Goal: Task Accomplishment & Management: Manage account settings

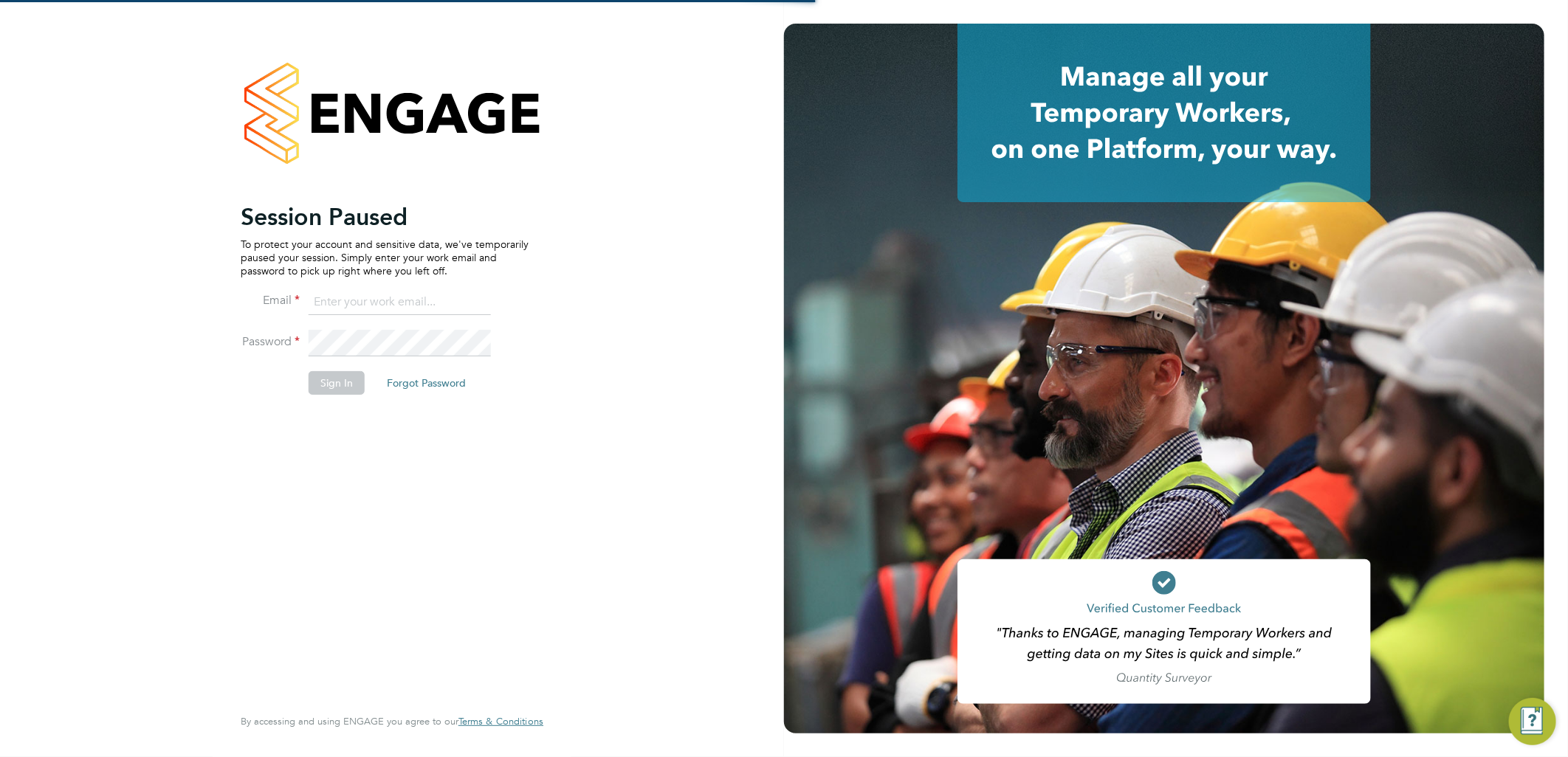
type input "[PERSON_NAME][EMAIL_ADDRESS][DOMAIN_NAME]"
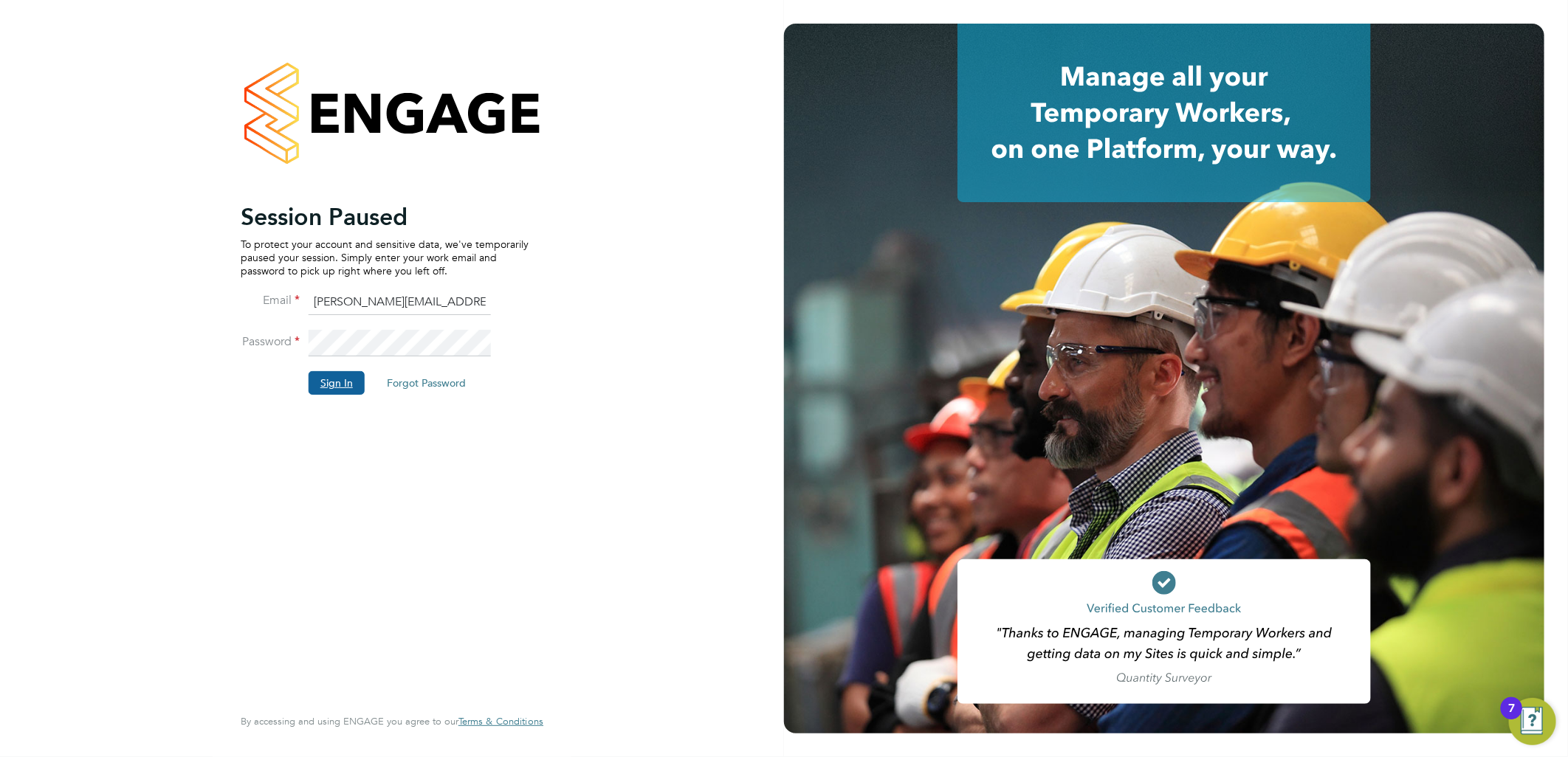
click at [346, 388] on button "Sign In" at bounding box center [336, 383] width 56 height 23
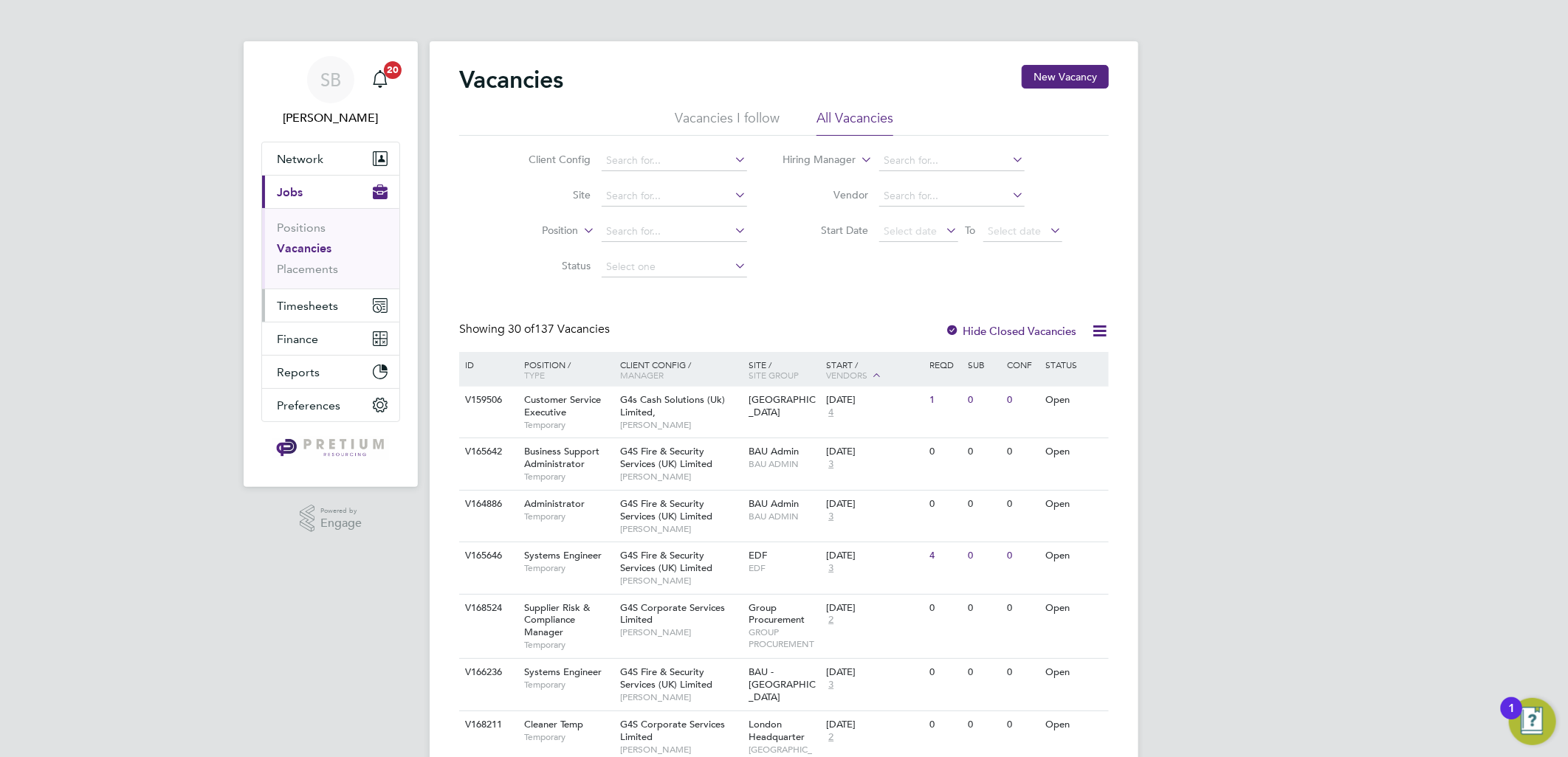
click at [311, 304] on span "Timesheets" at bounding box center [307, 306] width 61 height 14
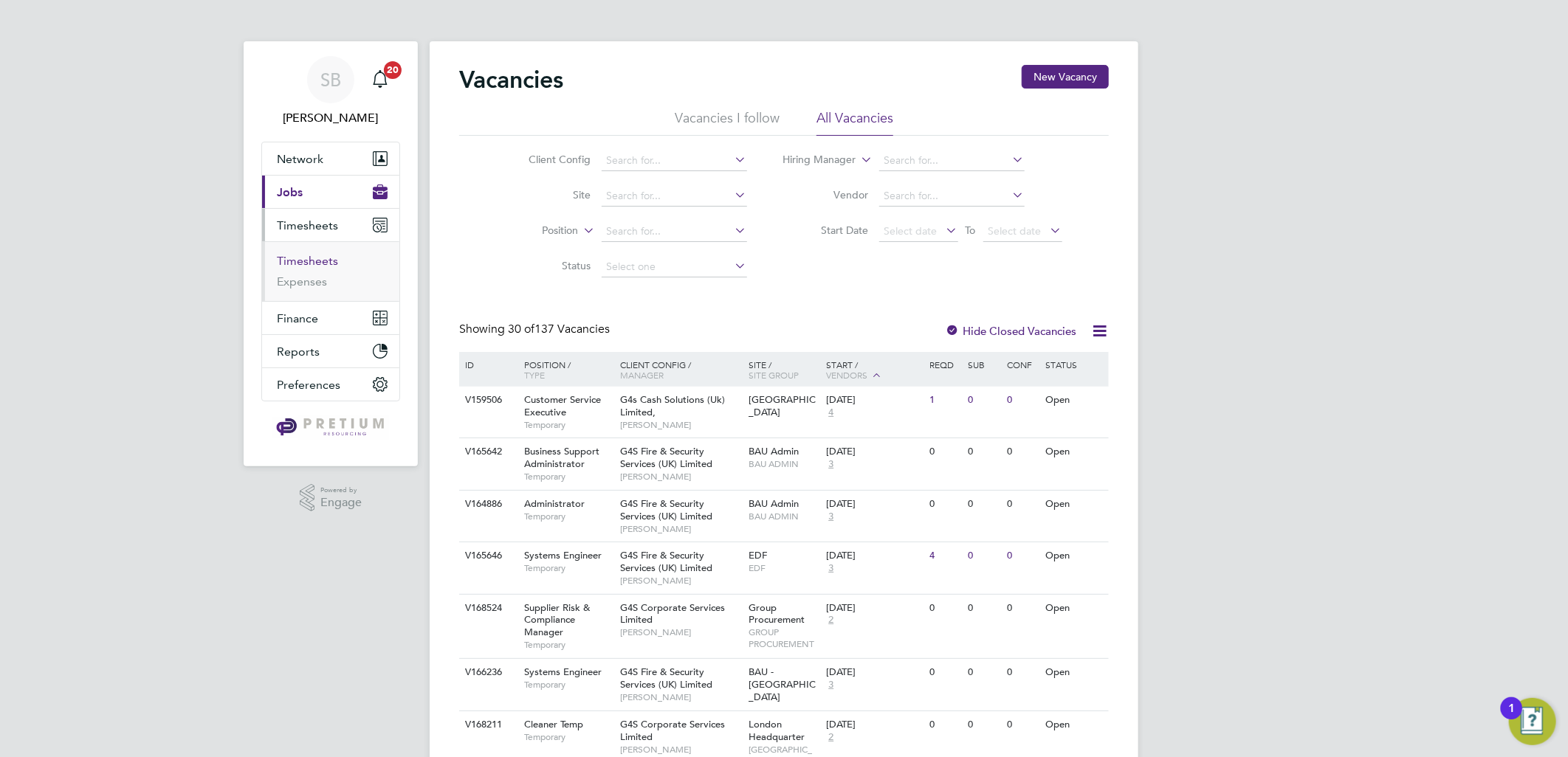
drag, startPoint x: 311, startPoint y: 261, endPoint x: 383, endPoint y: 264, distance: 72.1
click at [311, 261] on link "Timesheets" at bounding box center [307, 260] width 61 height 14
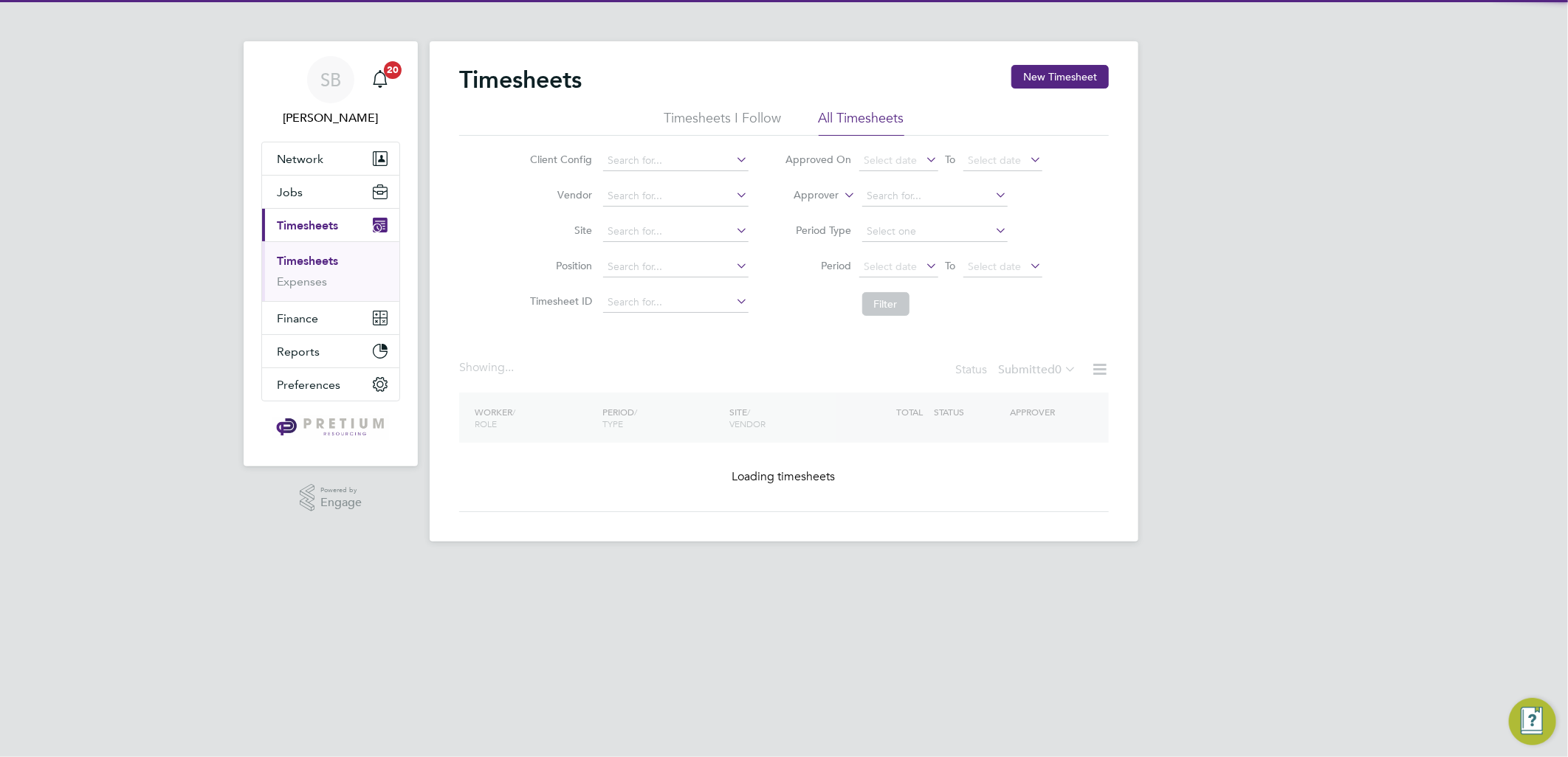
click at [791, 192] on label "Approver" at bounding box center [806, 196] width 67 height 15
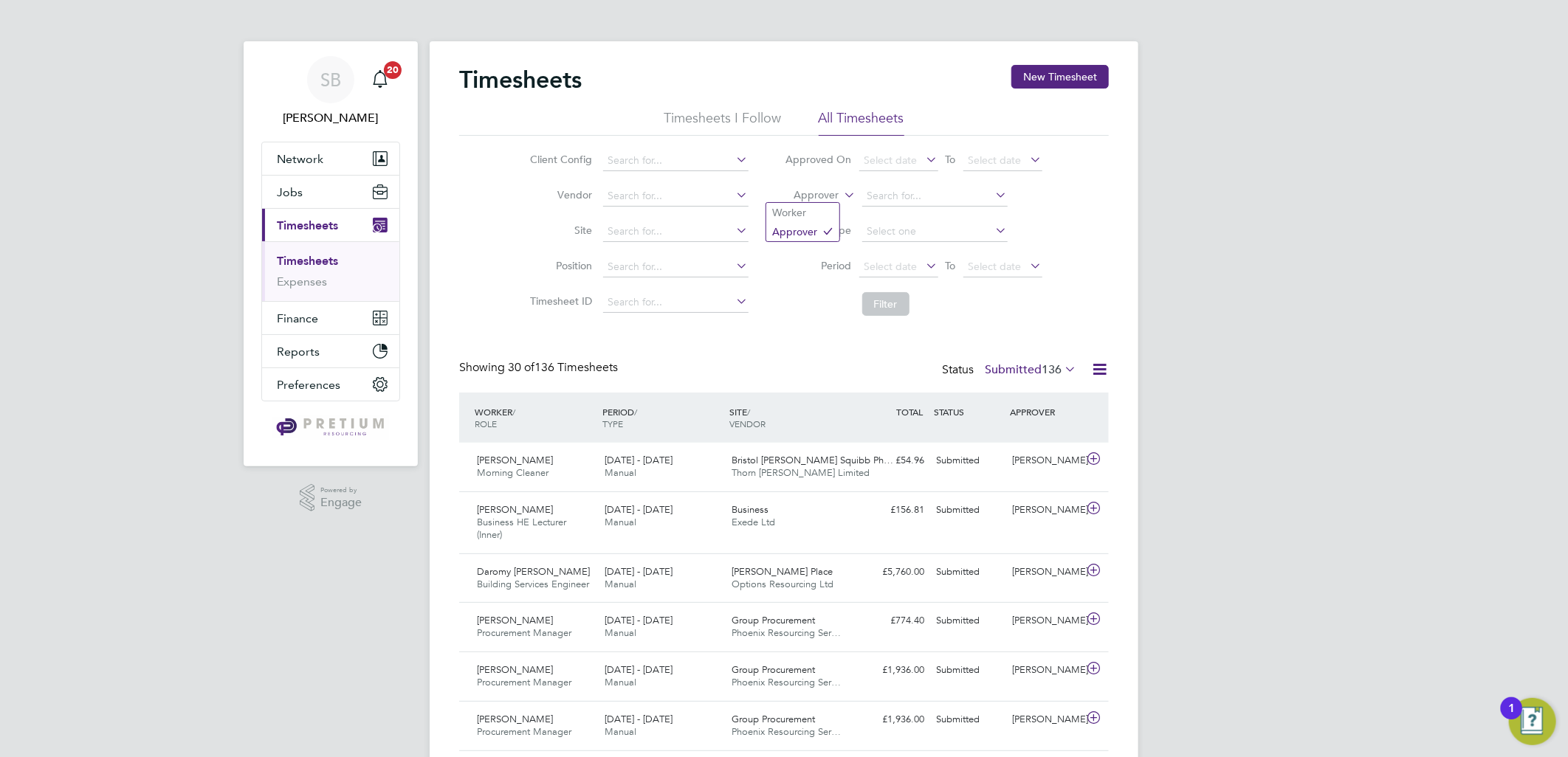
click at [814, 216] on li "Worker" at bounding box center [803, 213] width 73 height 20
click at [892, 203] on input at bounding box center [934, 196] width 146 height 20
paste input "David Rowe"
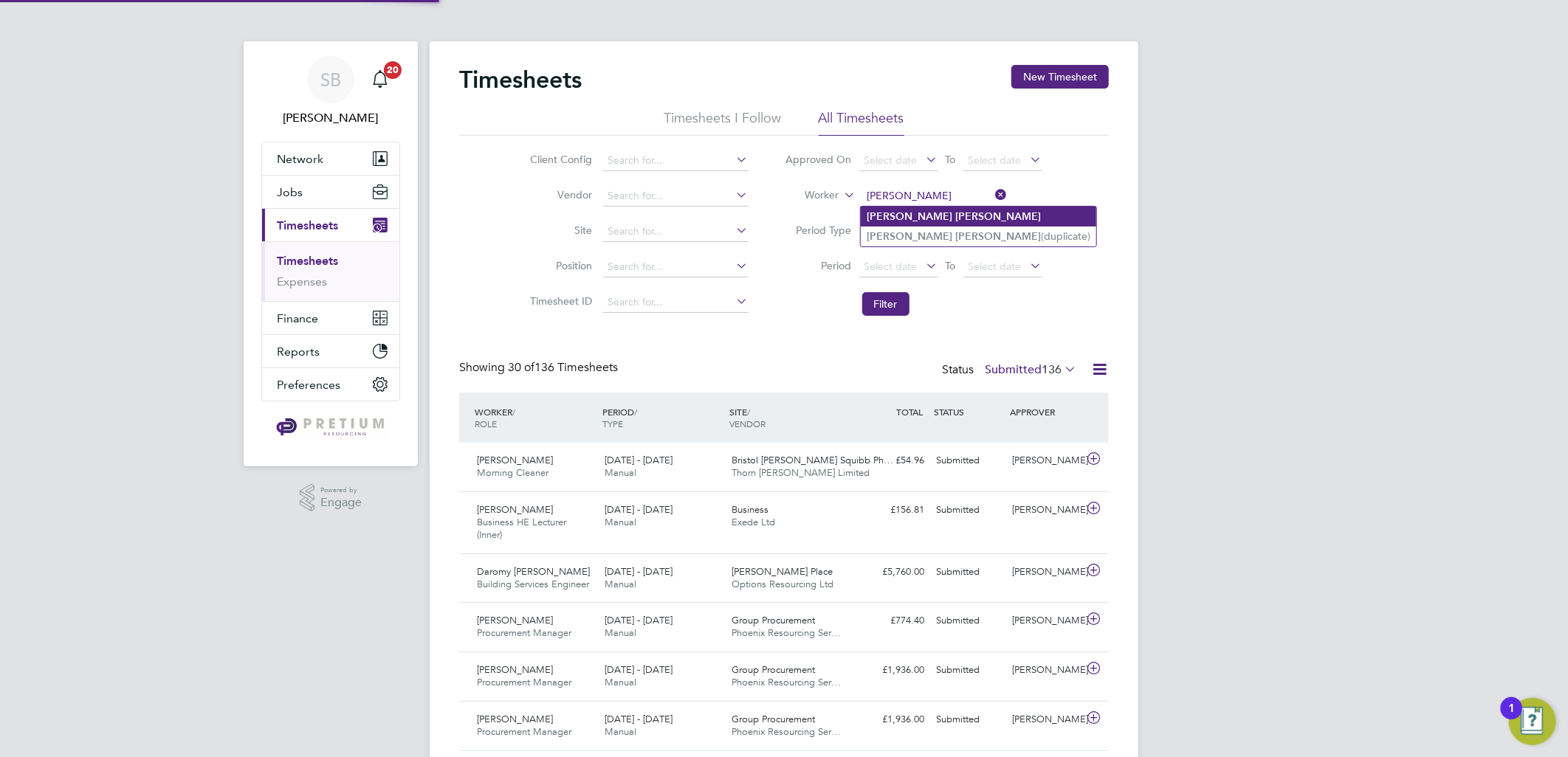
type input "David Rowe"
click at [955, 212] on b "Rowe" at bounding box center [998, 216] width 85 height 13
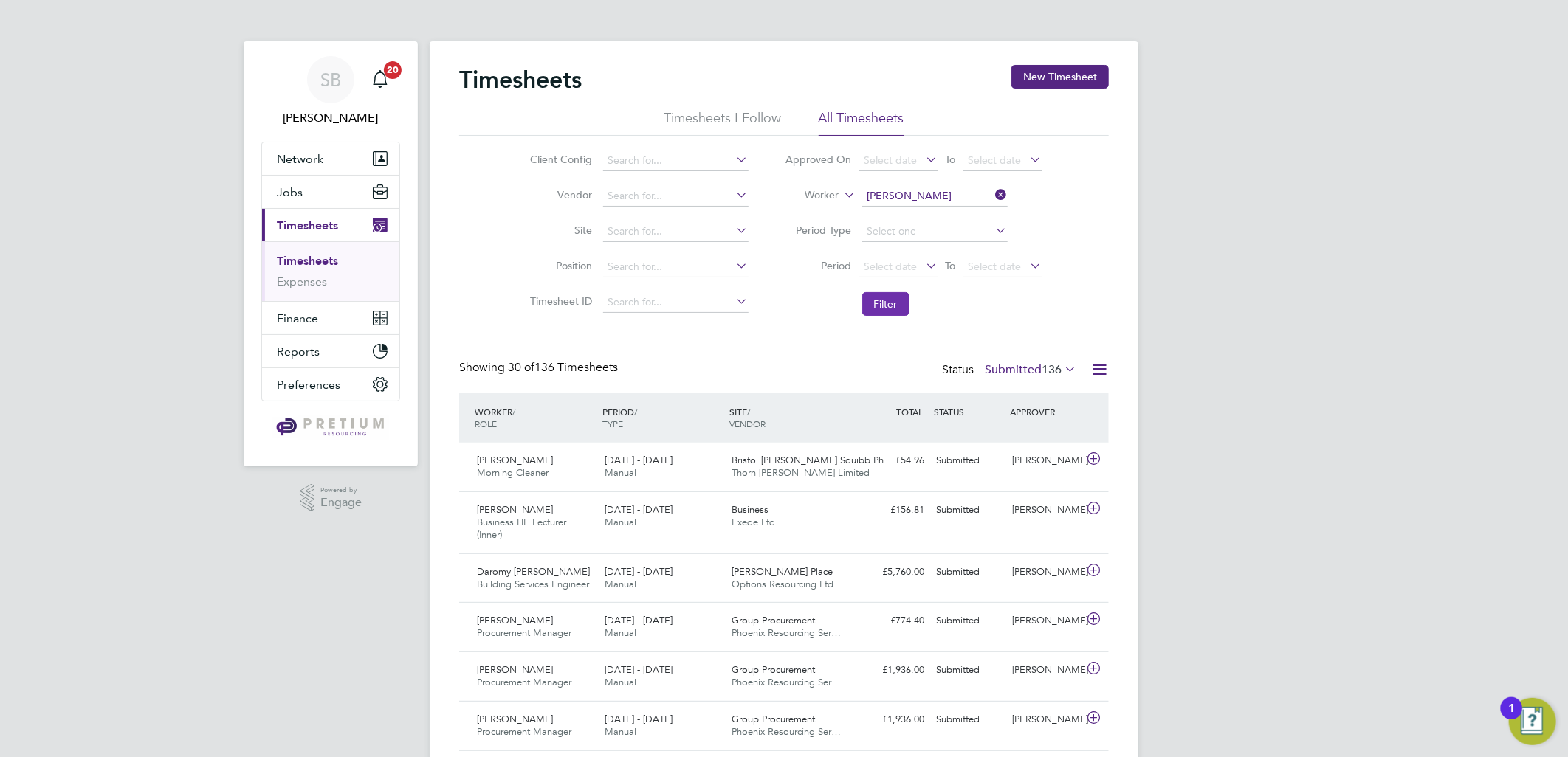
click at [876, 307] on button "Filter" at bounding box center [885, 304] width 47 height 23
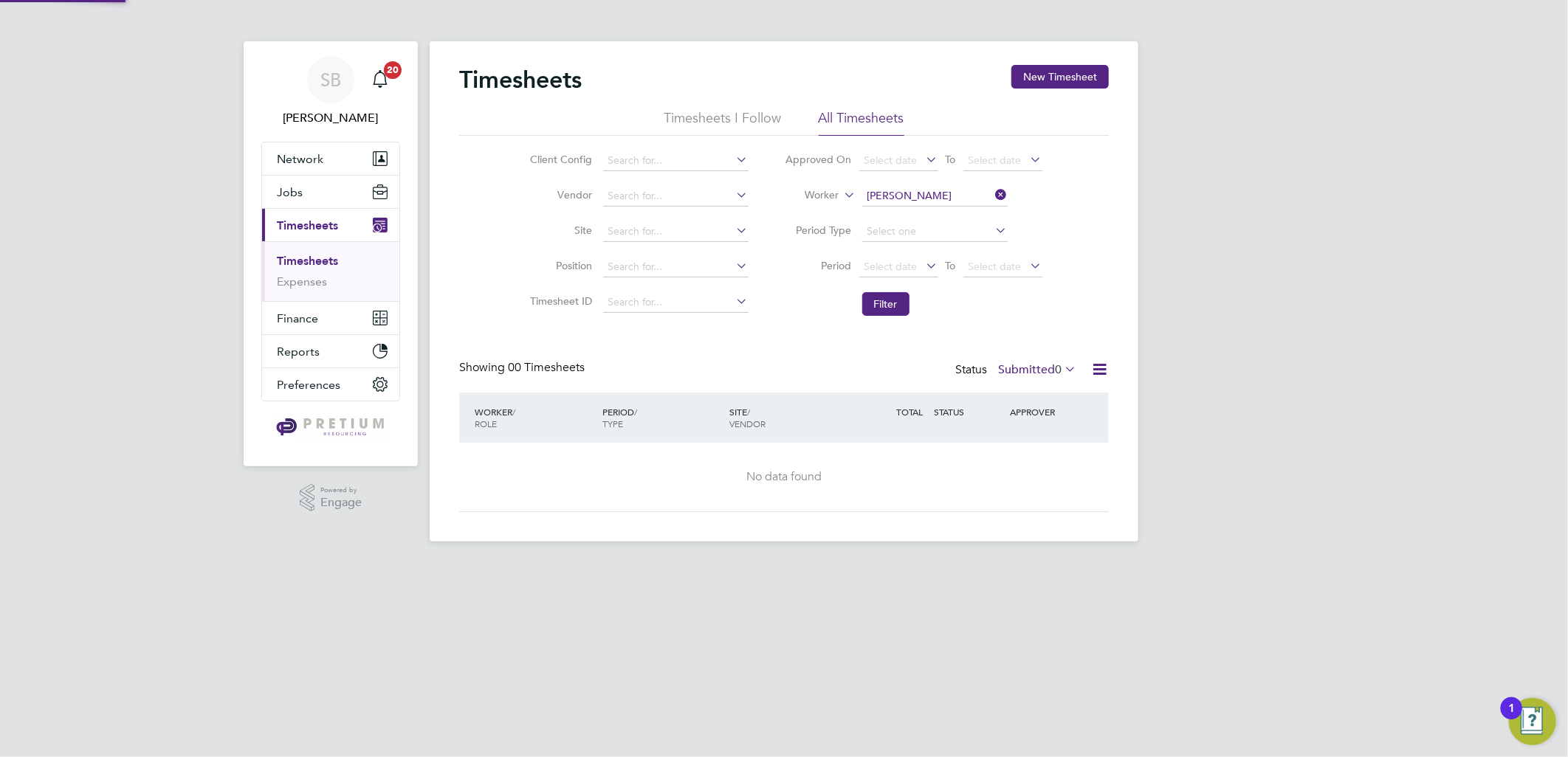
click at [1020, 372] on label "Submitted 0" at bounding box center [1037, 370] width 78 height 15
click at [1010, 395] on li "All" at bounding box center [1028, 396] width 68 height 20
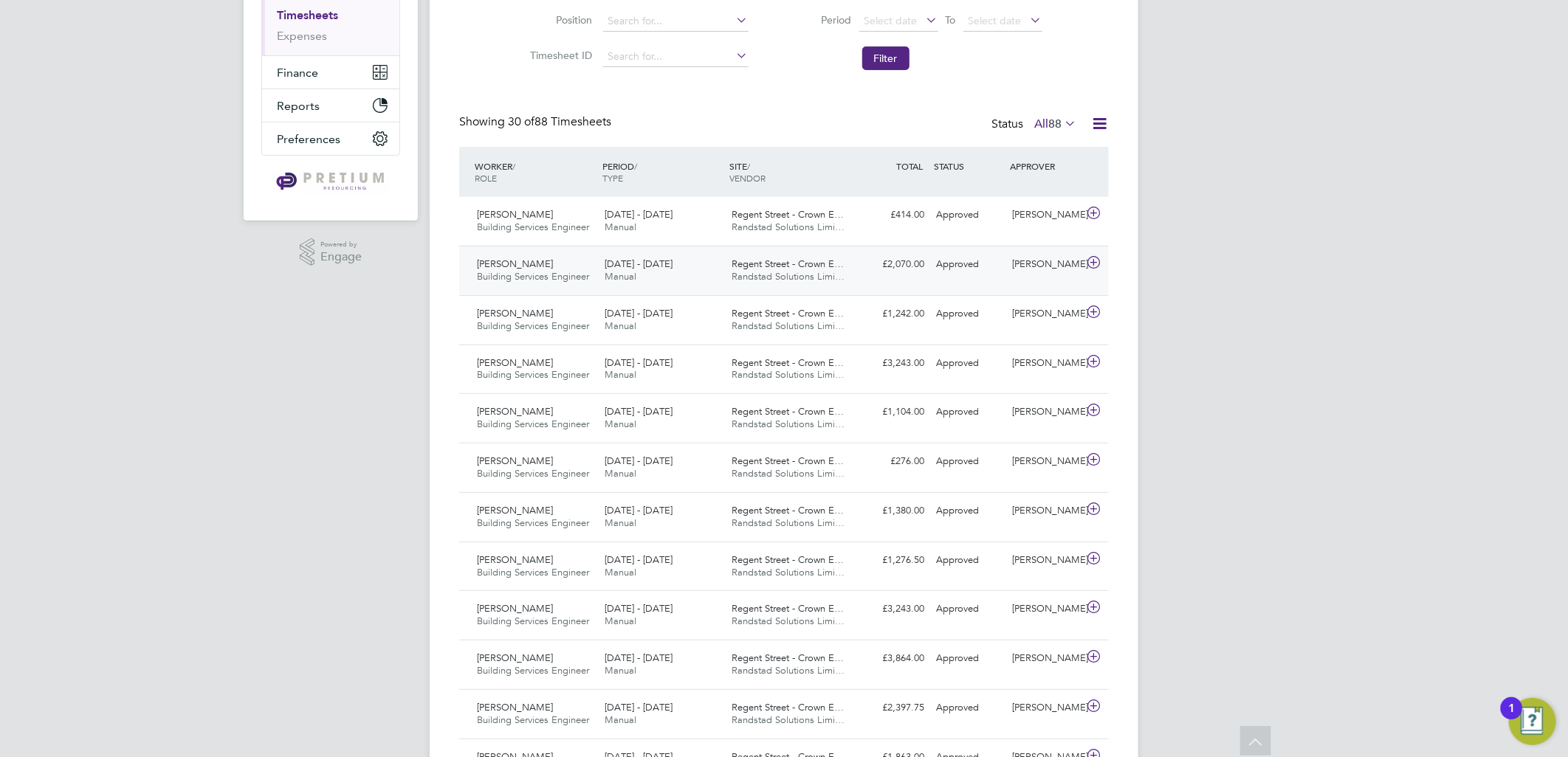
click at [816, 248] on div "David Rowe Building Services Engineer 13 - 19 Sep 2025 13 - 19 Sep 2025 Manual …" at bounding box center [783, 270] width 649 height 49
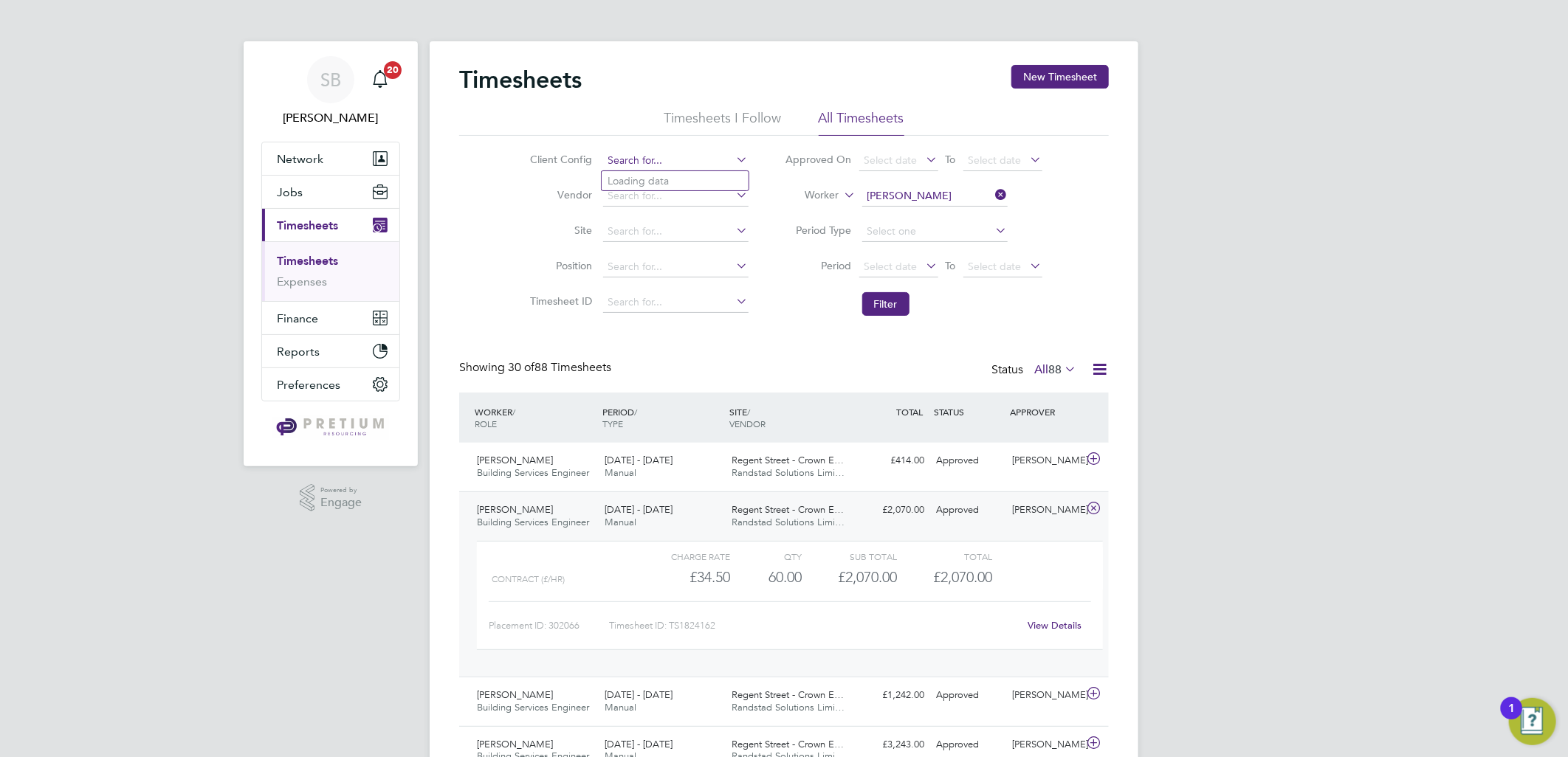
click at [631, 157] on input at bounding box center [675, 161] width 146 height 20
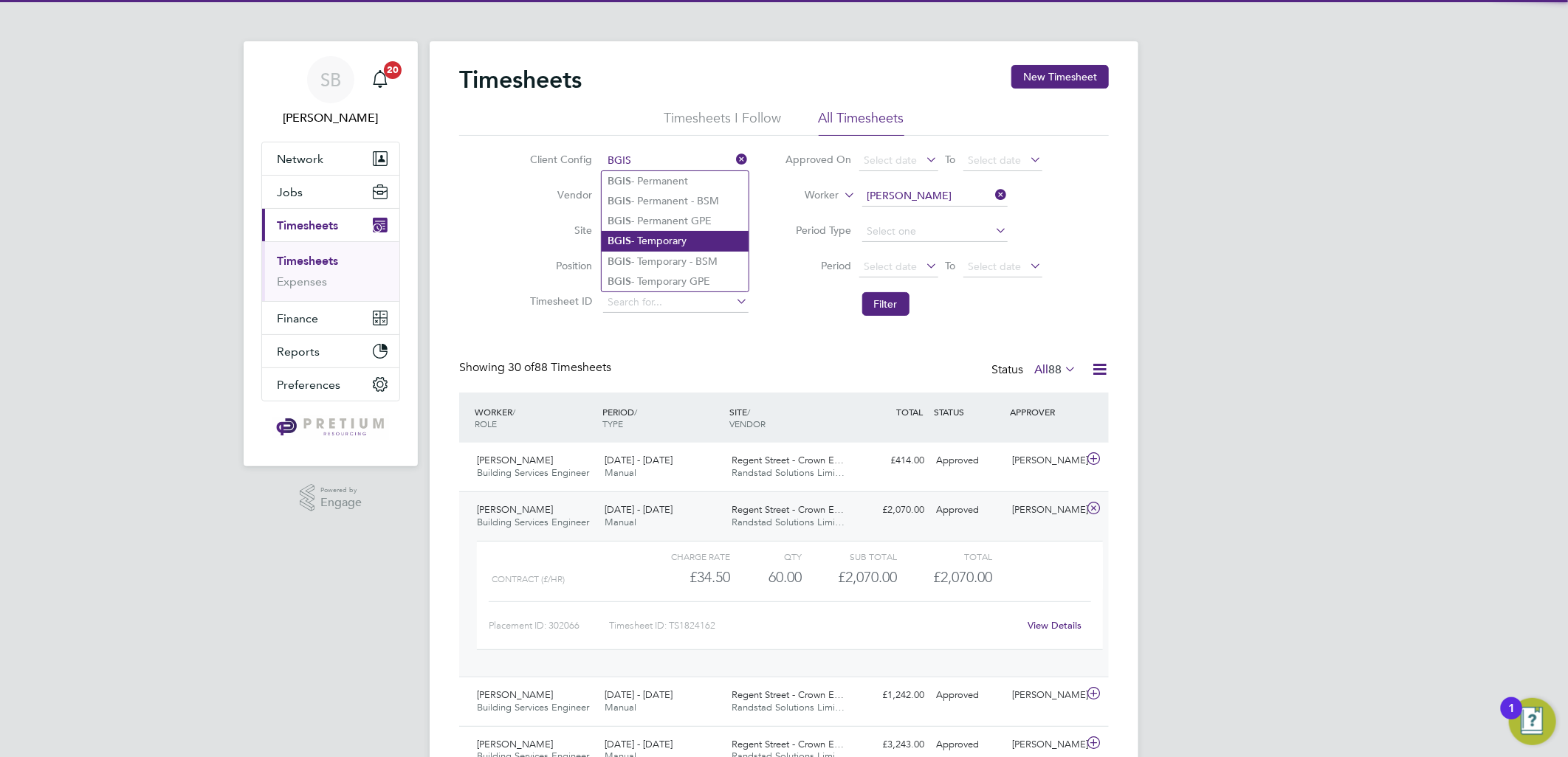
click at [688, 232] on li "BGIS - Temporary" at bounding box center [675, 241] width 147 height 20
type input "BGIS - Temporary"
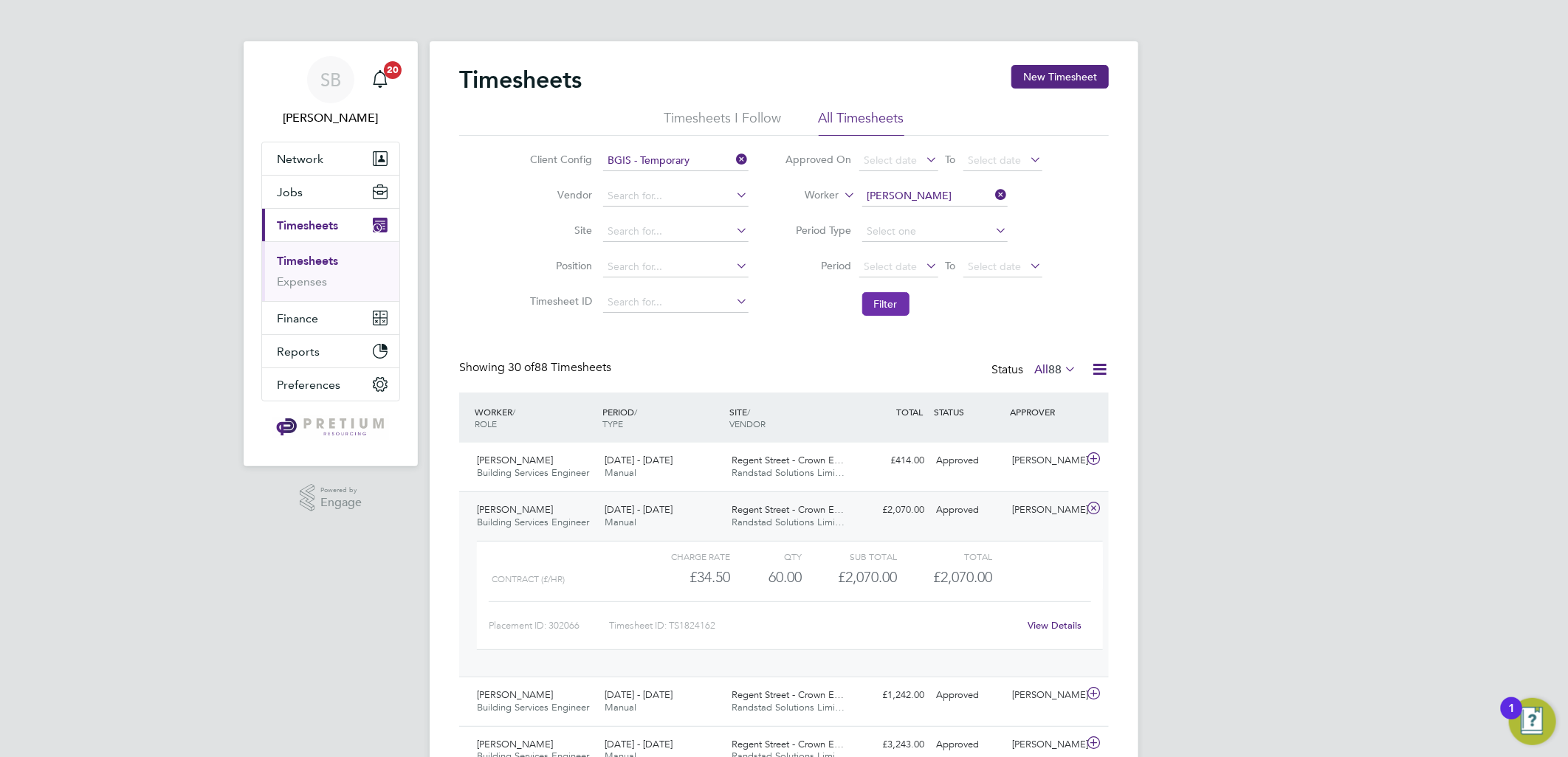
click at [902, 294] on button "Filter" at bounding box center [885, 304] width 47 height 23
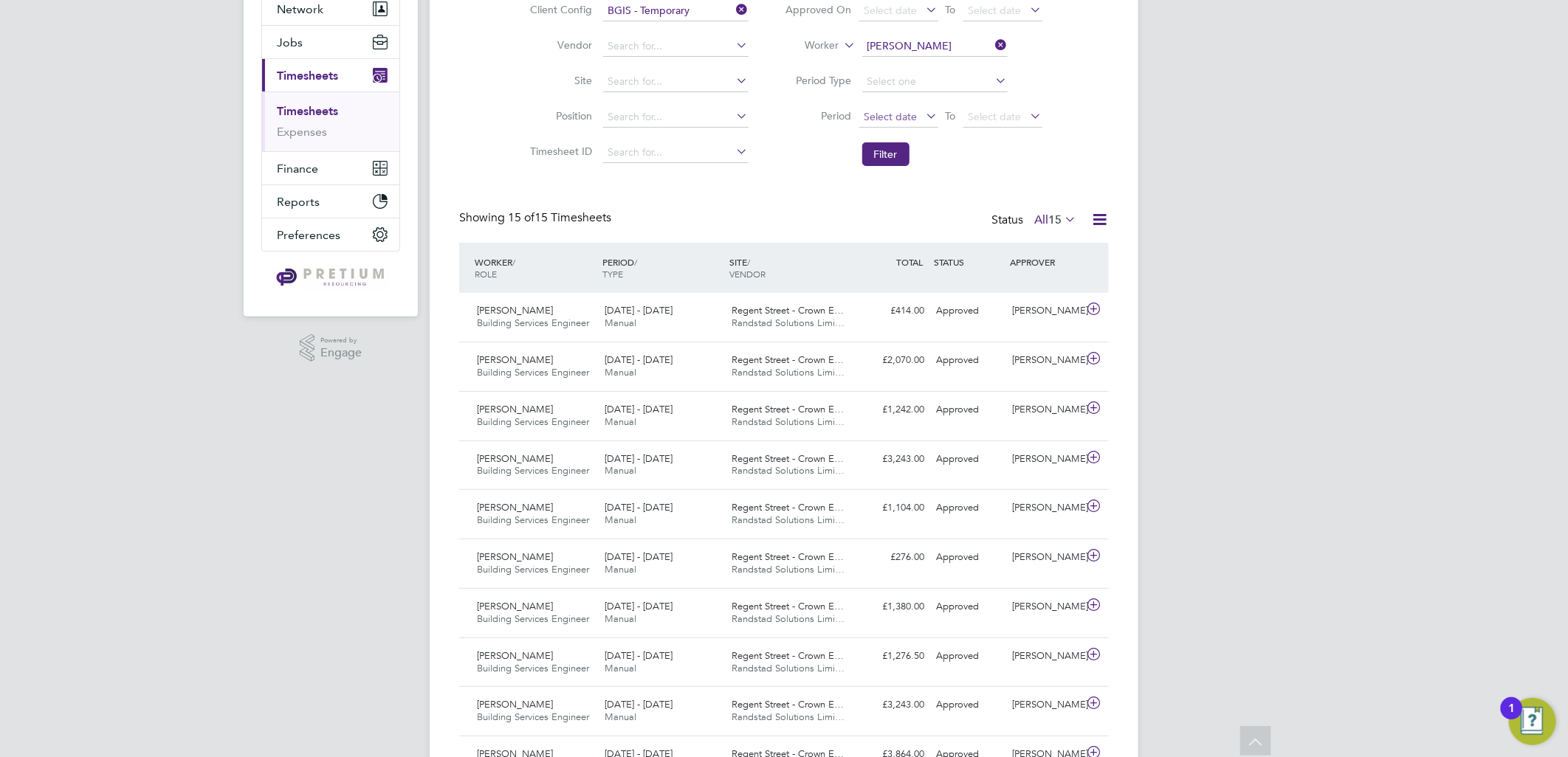
click at [889, 111] on span "Select date" at bounding box center [891, 116] width 53 height 13
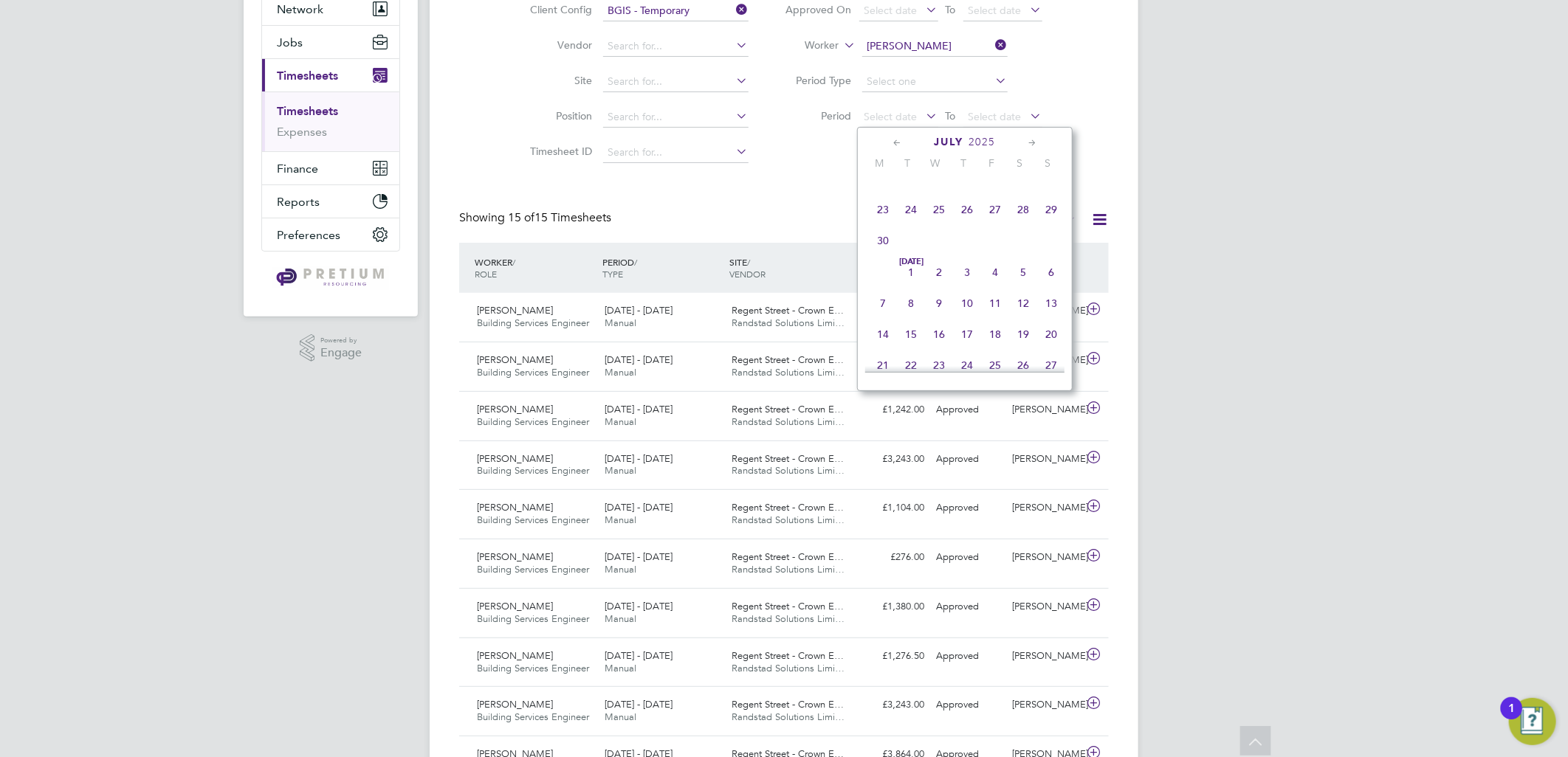
click at [918, 255] on span at bounding box center [911, 241] width 28 height 28
click at [910, 271] on span "Jul 1" at bounding box center [911, 272] width 28 height 28
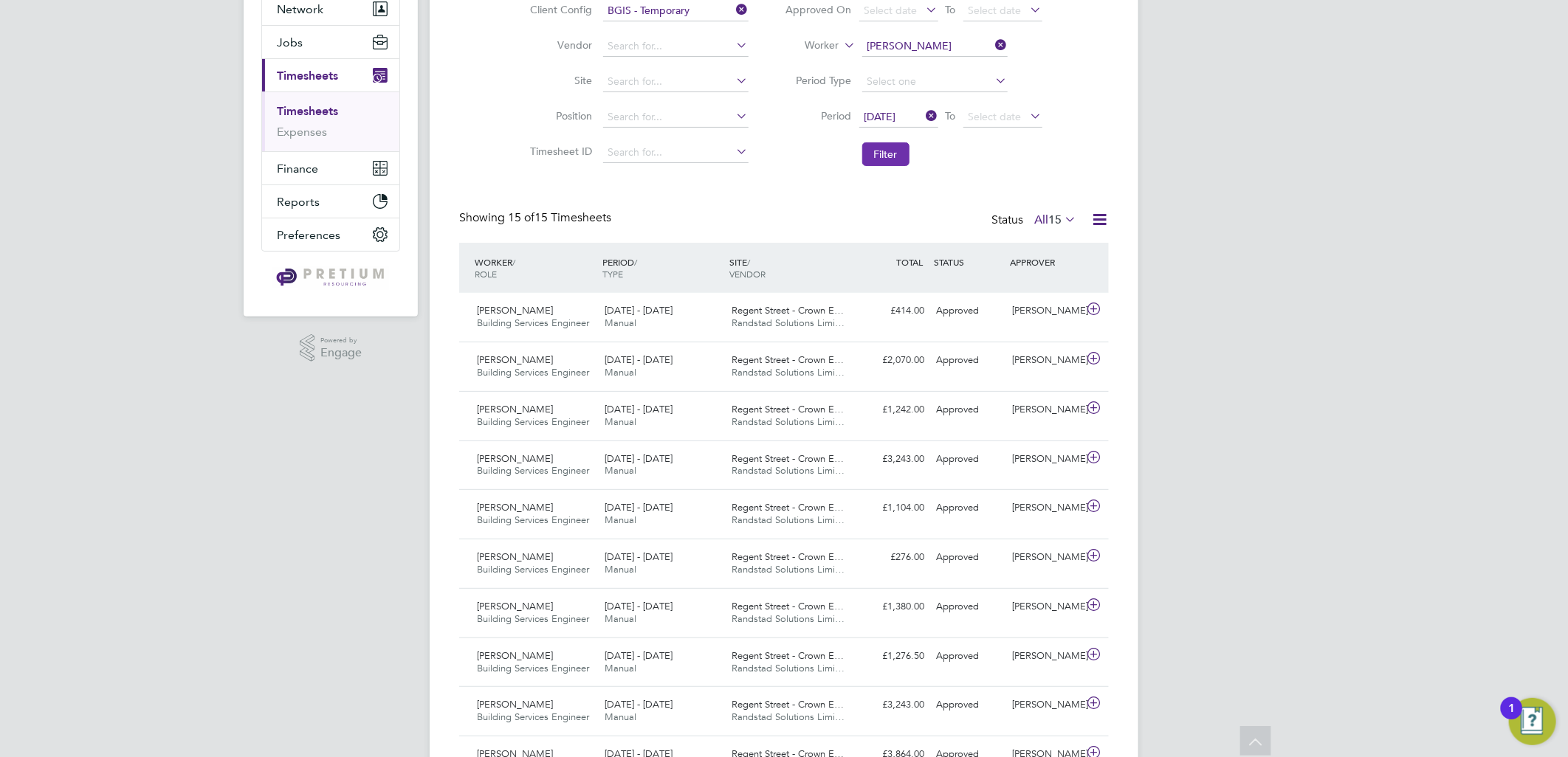
click at [883, 149] on button "Filter" at bounding box center [885, 153] width 47 height 23
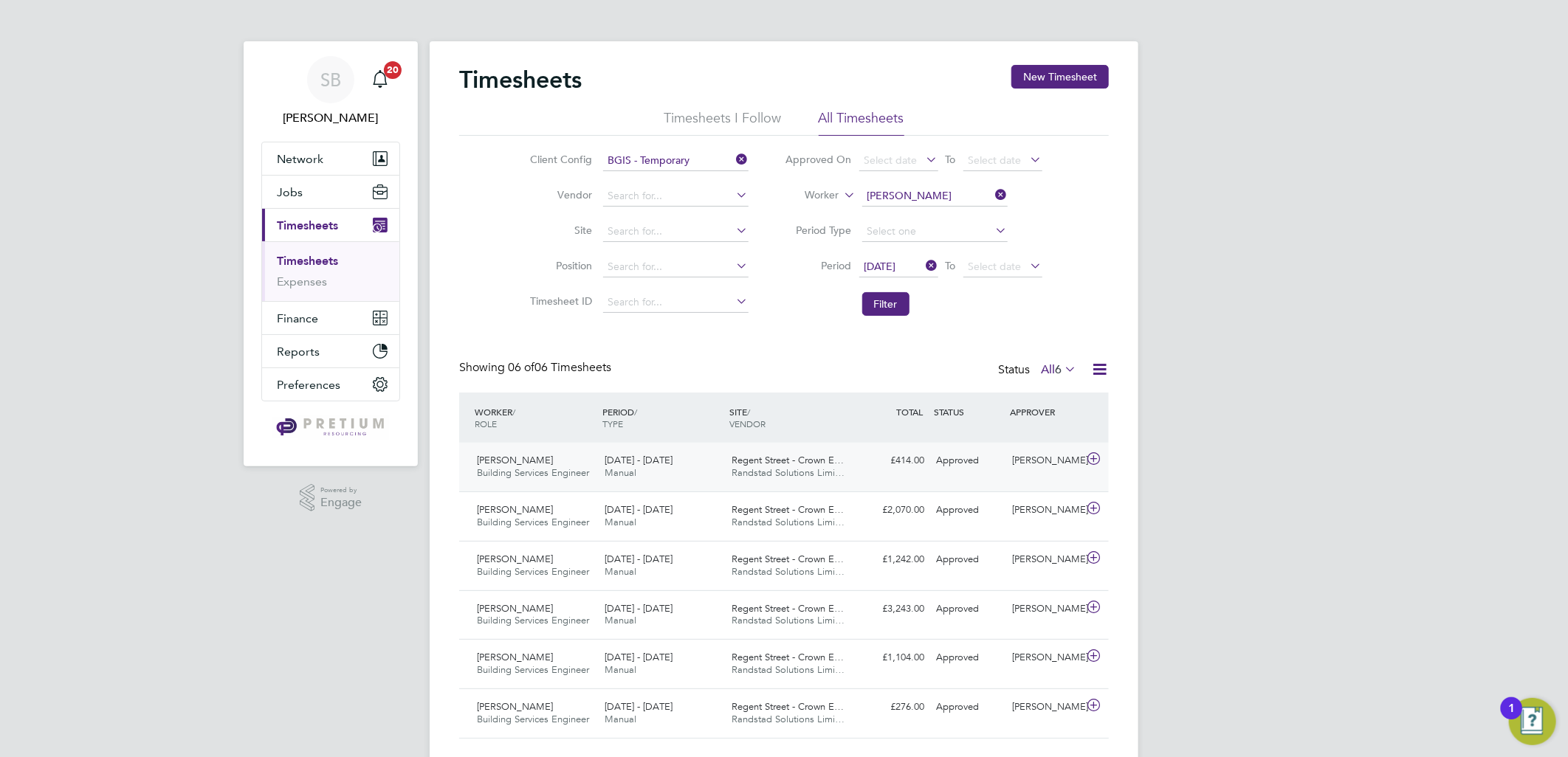
click at [784, 475] on span "Randstad Solutions Limi…" at bounding box center [789, 473] width 113 height 13
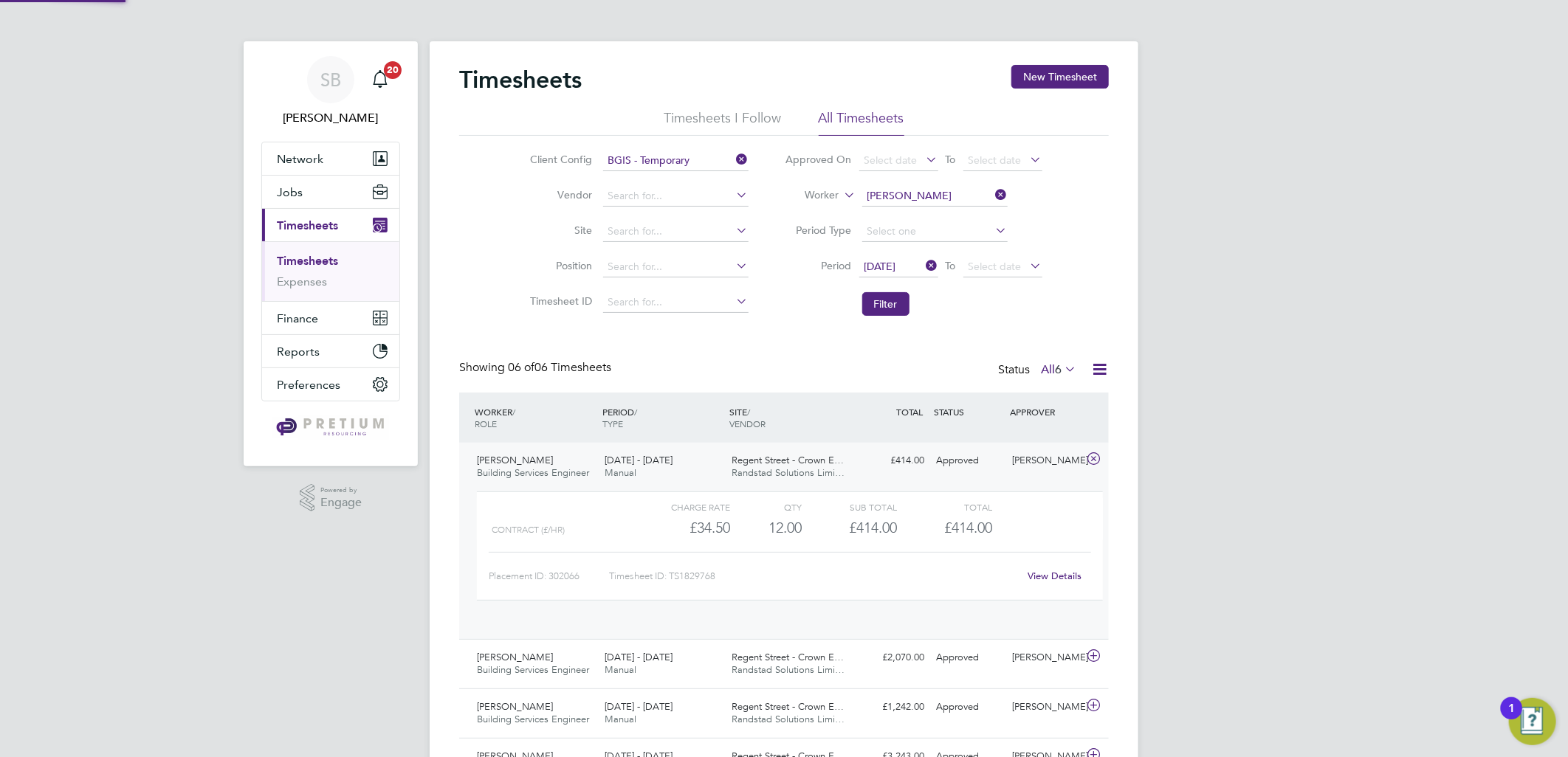
scroll to position [24, 144]
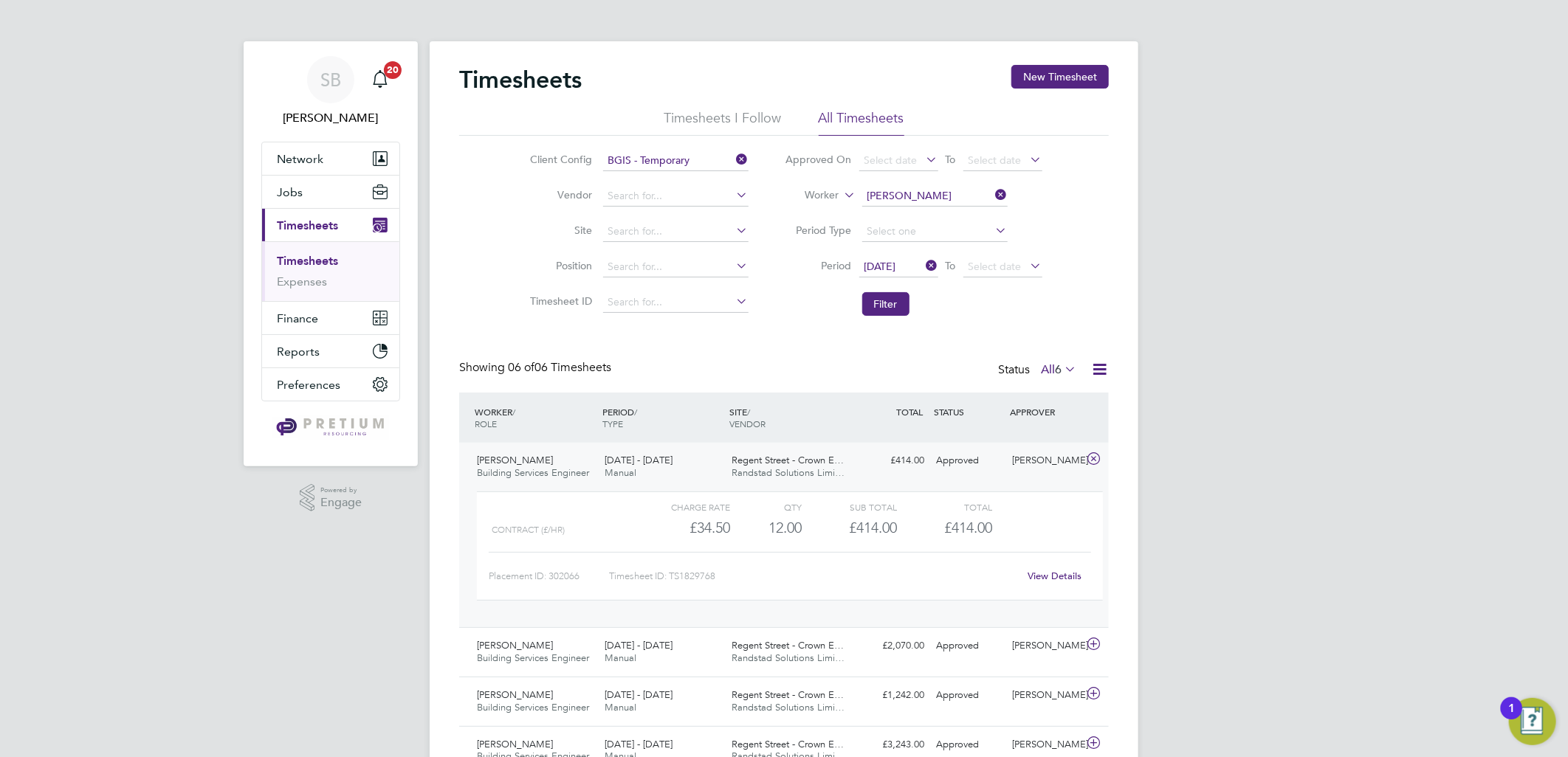
click at [1070, 580] on link "View Details" at bounding box center [1055, 577] width 54 height 13
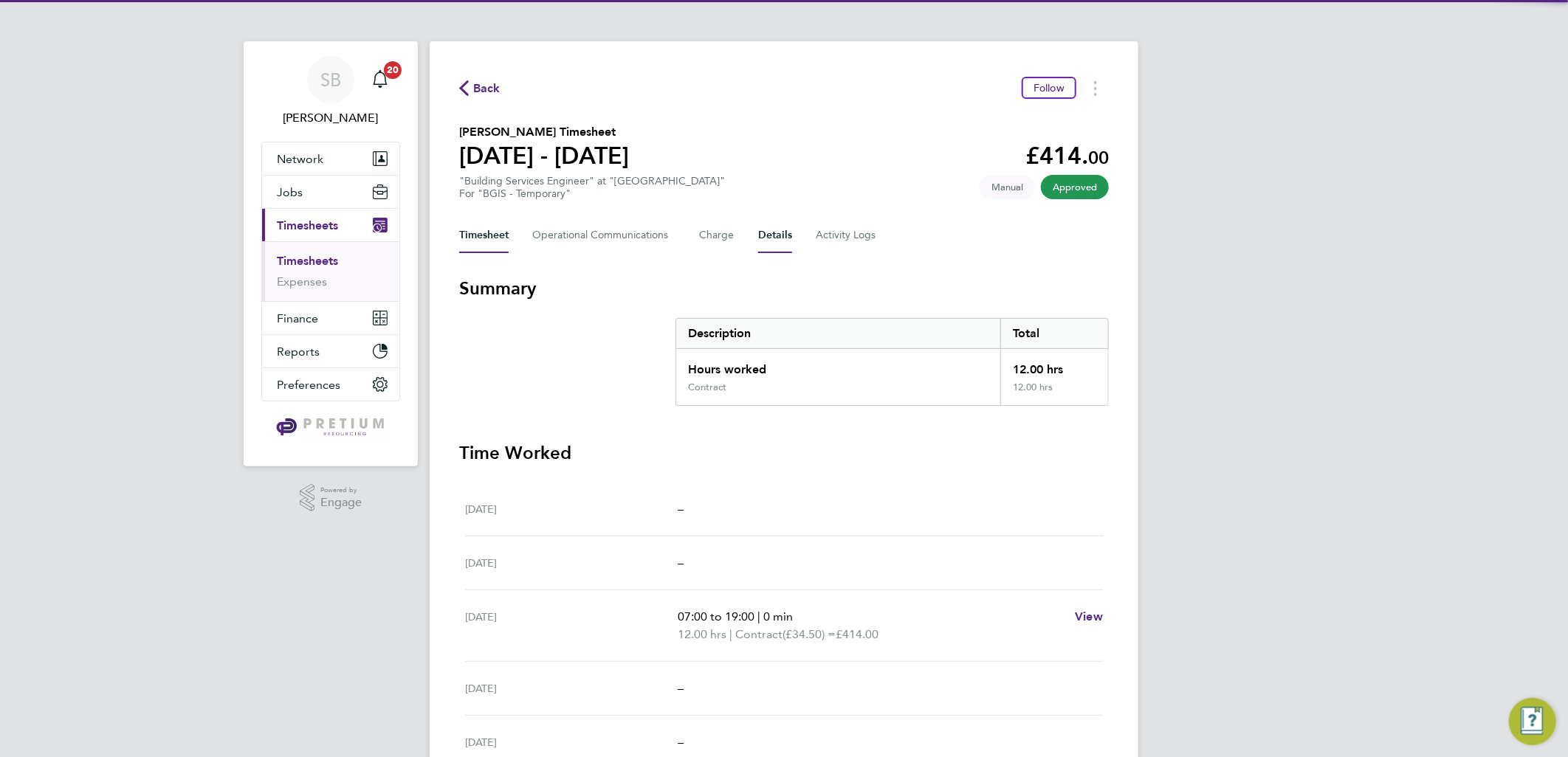
click at [758, 238] on button "Details" at bounding box center [775, 235] width 34 height 35
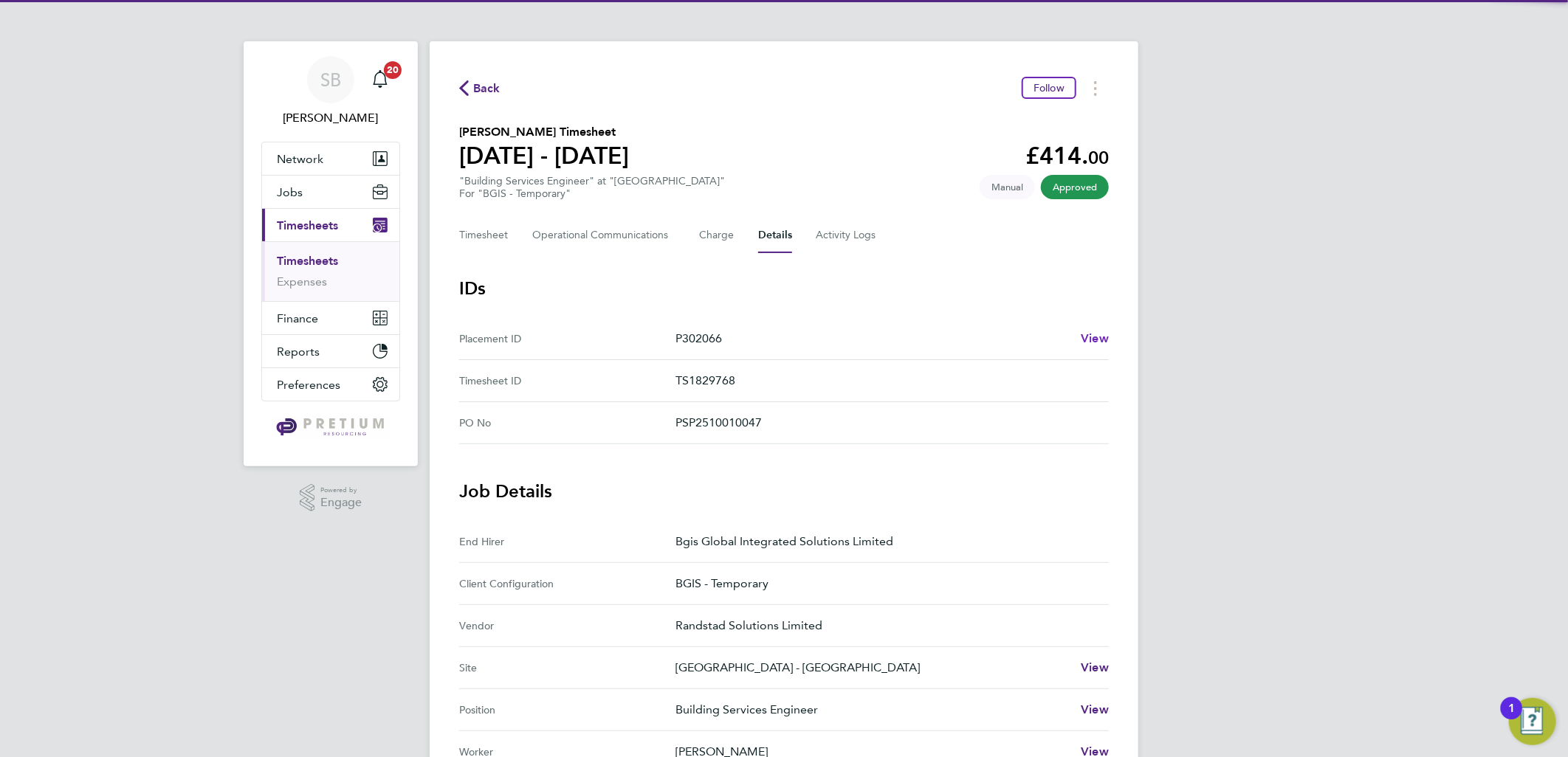
click at [1078, 342] on div "P302066 View" at bounding box center [892, 338] width 434 height 18
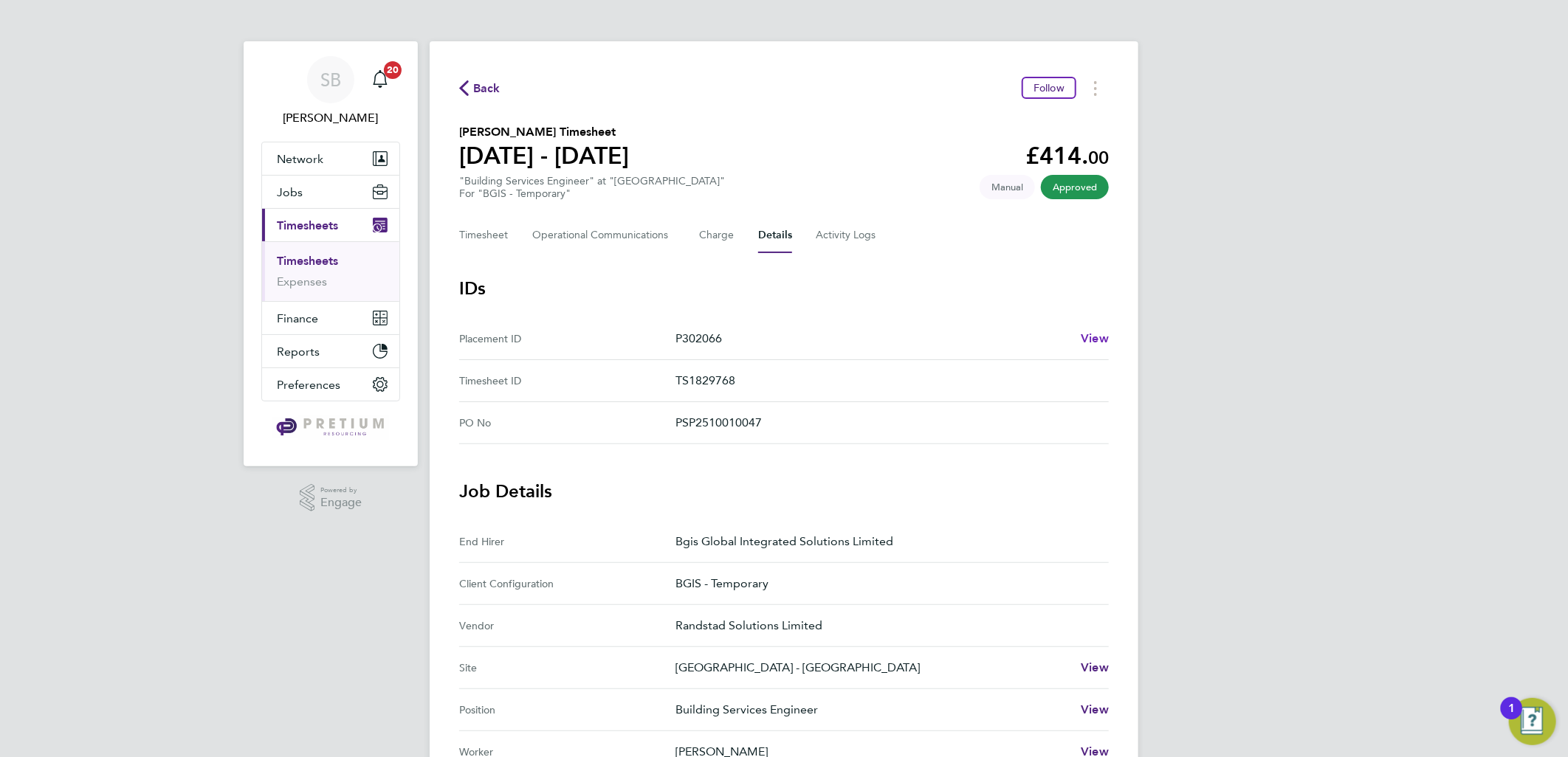
click at [1088, 337] on span "View" at bounding box center [1094, 338] width 28 height 14
click at [329, 253] on ul "Timesheets Expenses" at bounding box center [331, 271] width 137 height 59
click at [325, 259] on link "Timesheets" at bounding box center [307, 260] width 61 height 14
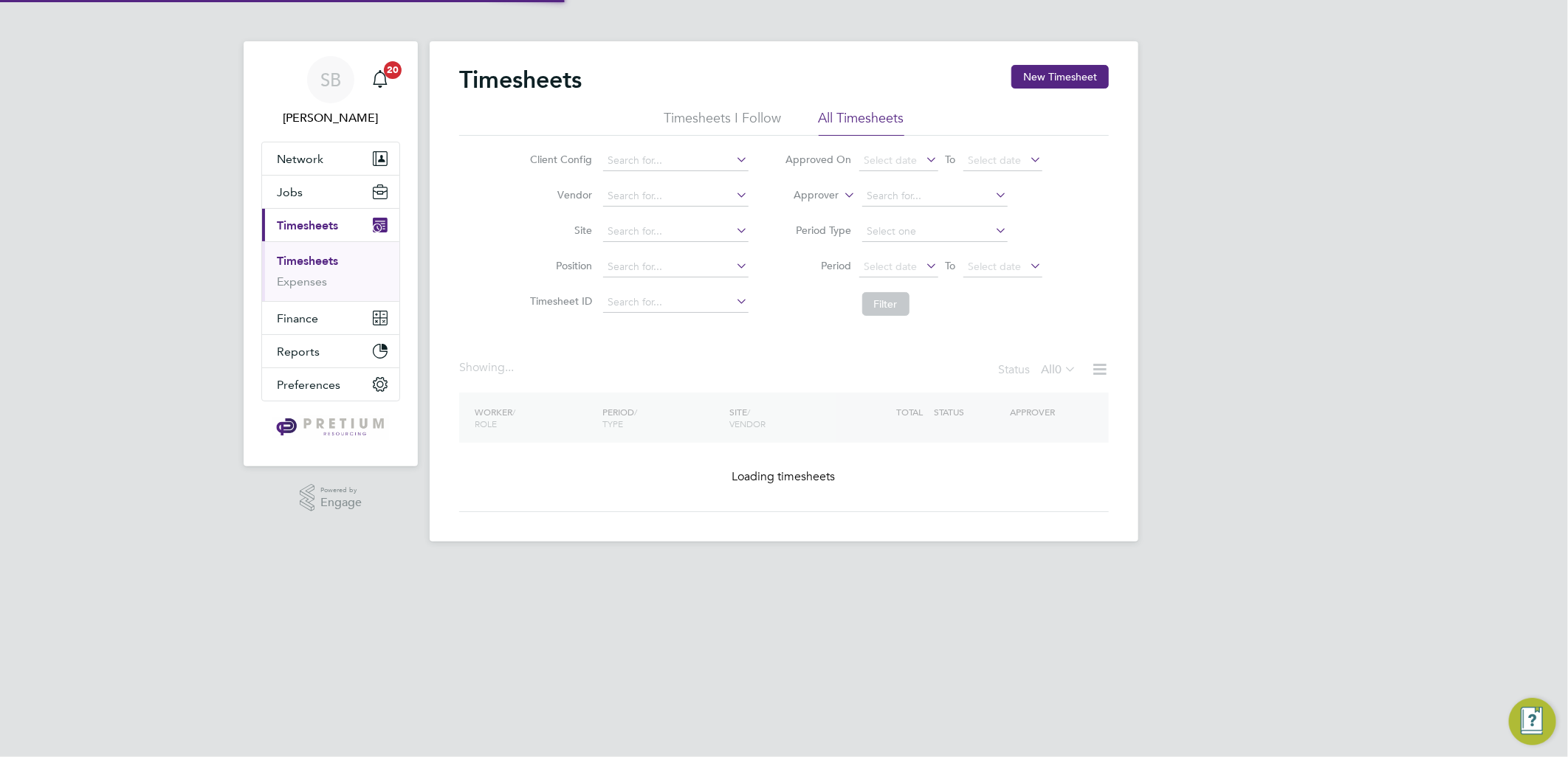
click at [933, 215] on li "Period Type" at bounding box center [914, 231] width 294 height 35
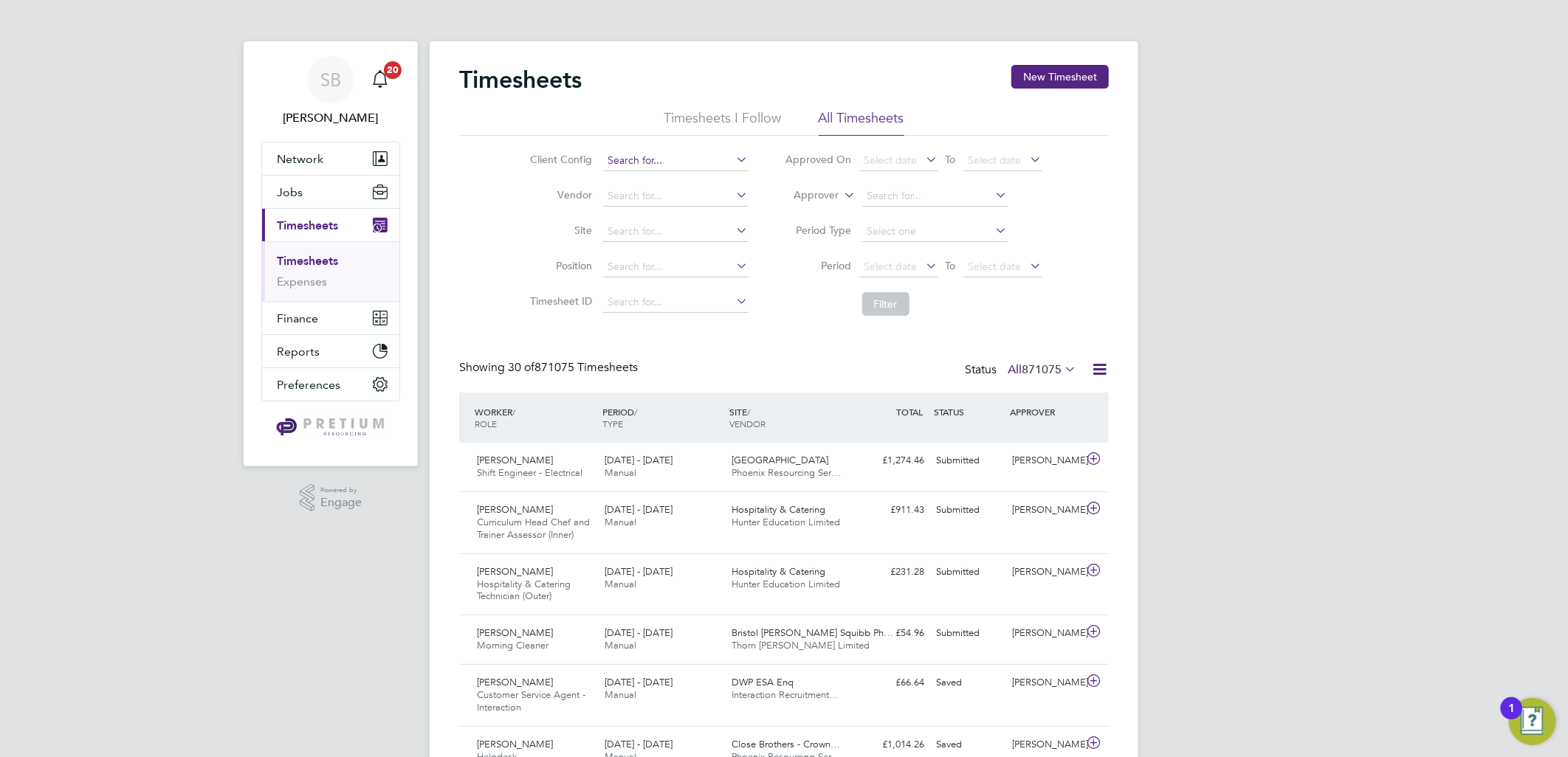
click at [655, 166] on input at bounding box center [675, 161] width 146 height 20
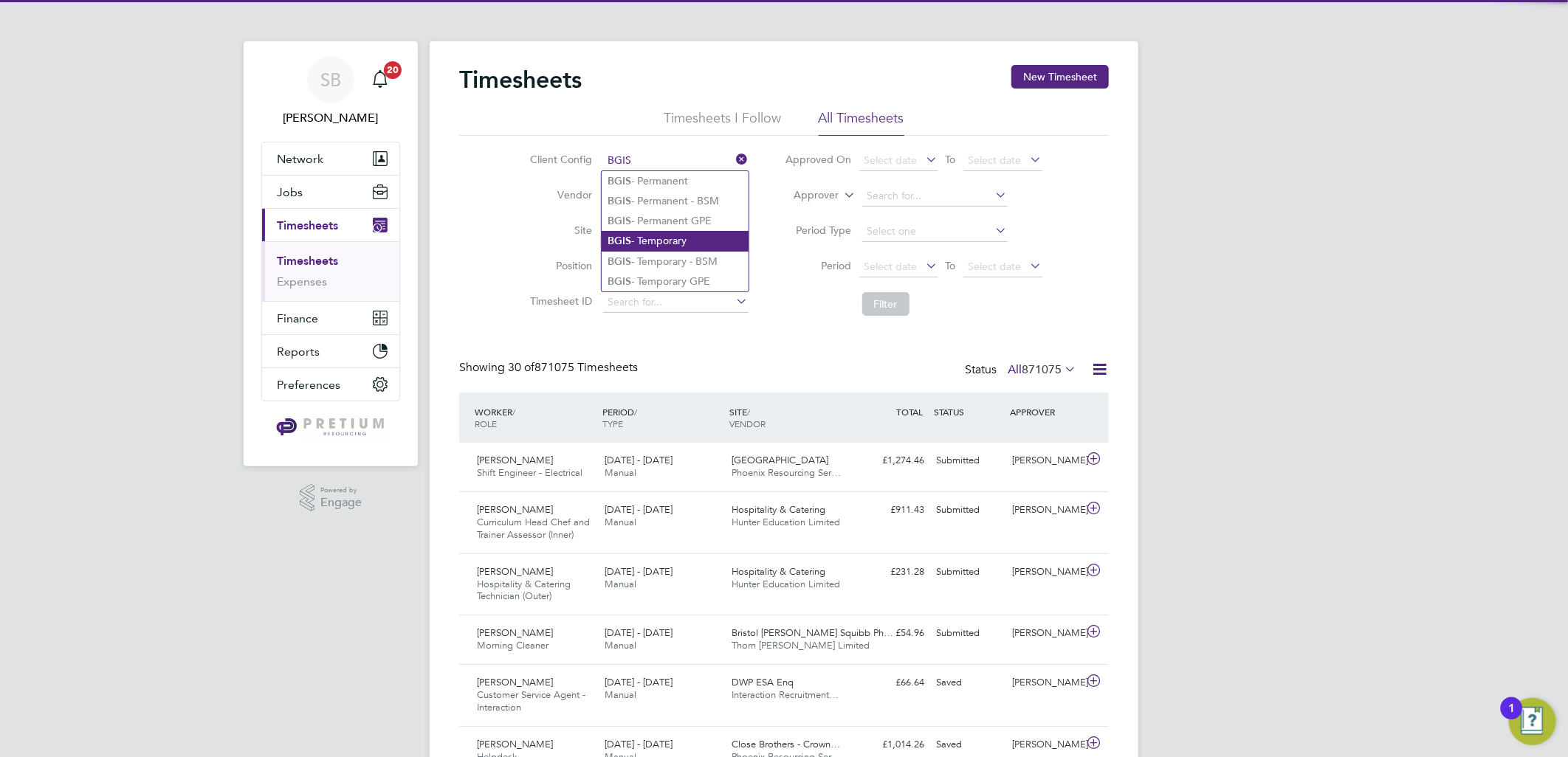
click at [673, 237] on li "BGIS - Temporary" at bounding box center [675, 241] width 147 height 20
type input "BGIS - Temporary"
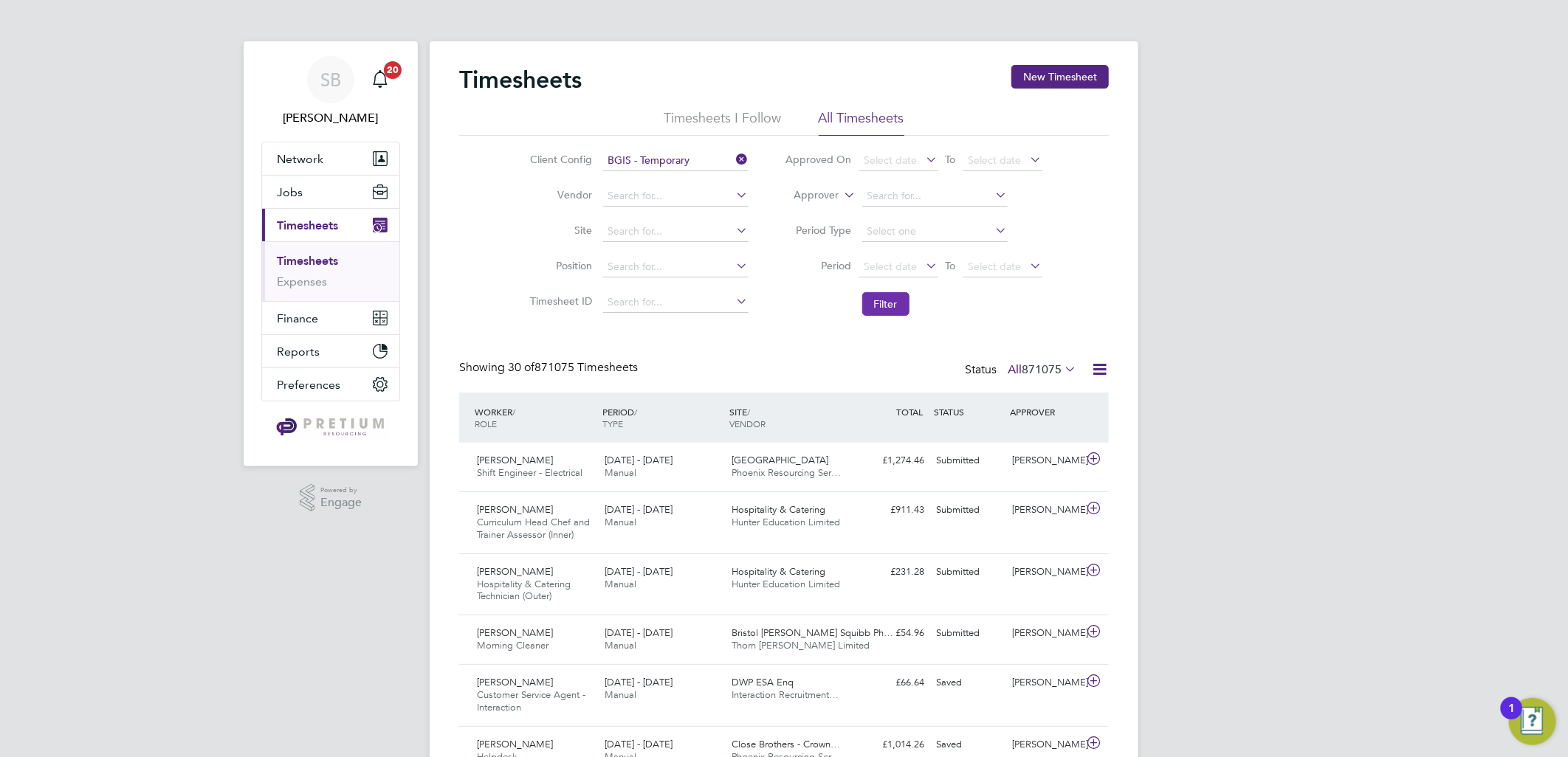
click at [886, 307] on button "Filter" at bounding box center [885, 304] width 47 height 23
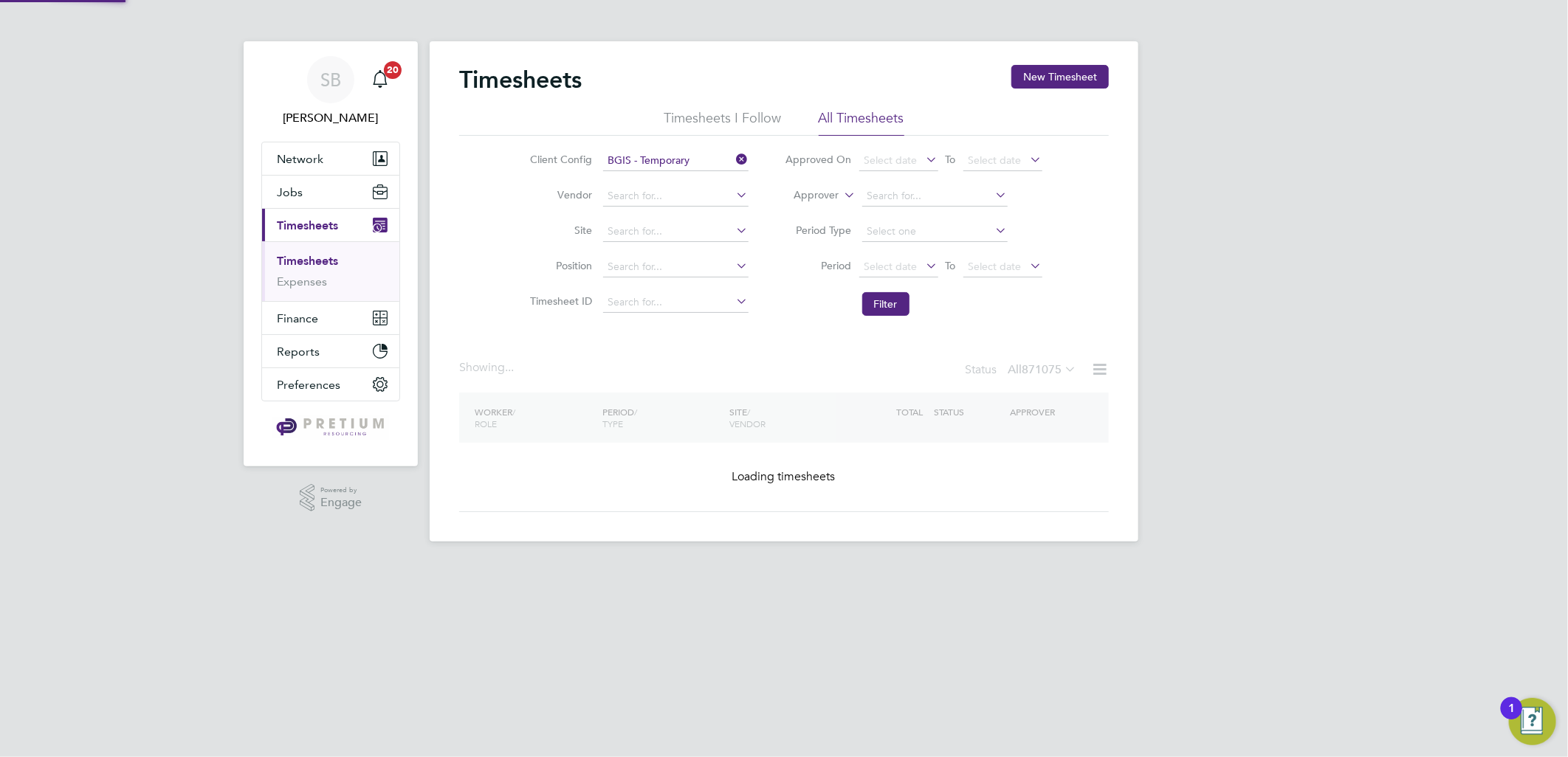
click at [1049, 381] on div "Showing ... Status All 871075" at bounding box center [783, 376] width 649 height 33
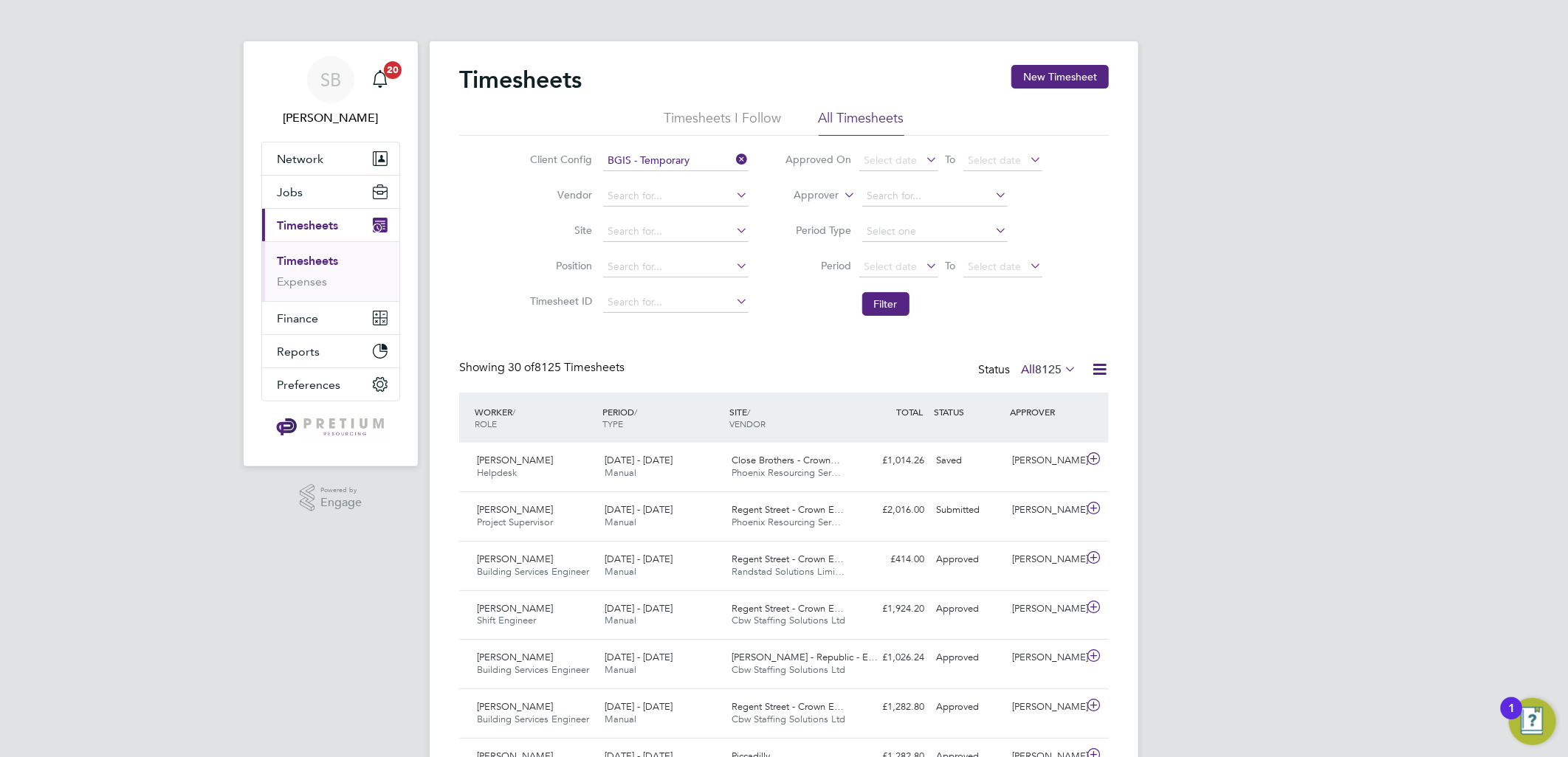
click at [1059, 372] on span "8125" at bounding box center [1048, 370] width 27 height 15
click at [1024, 425] on li "Saved" at bounding box center [1028, 416] width 68 height 20
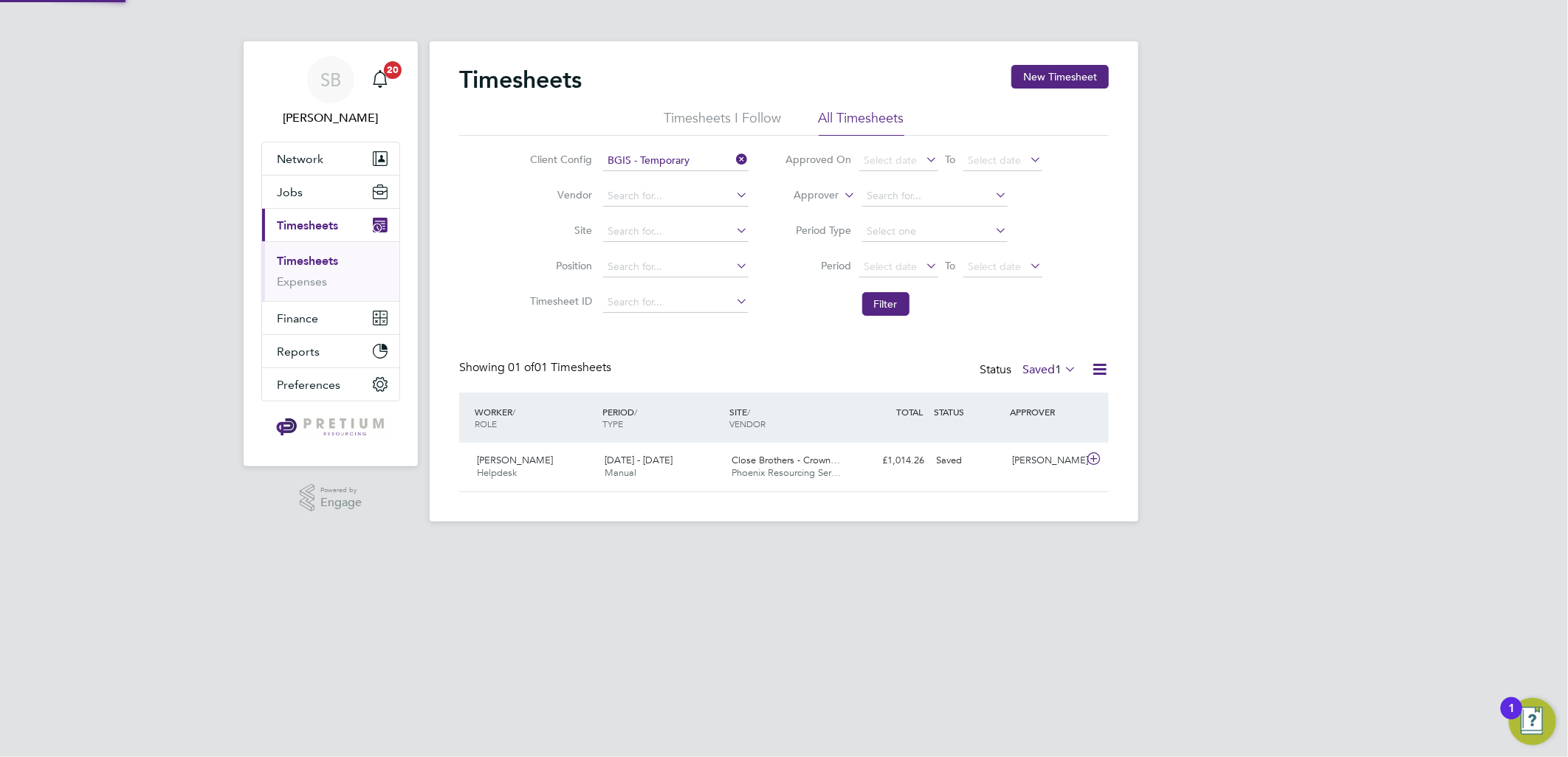
click at [1038, 363] on label "Saved 1" at bounding box center [1050, 370] width 54 height 15
click at [1031, 431] on li "Submitted" at bounding box center [1029, 437] width 68 height 20
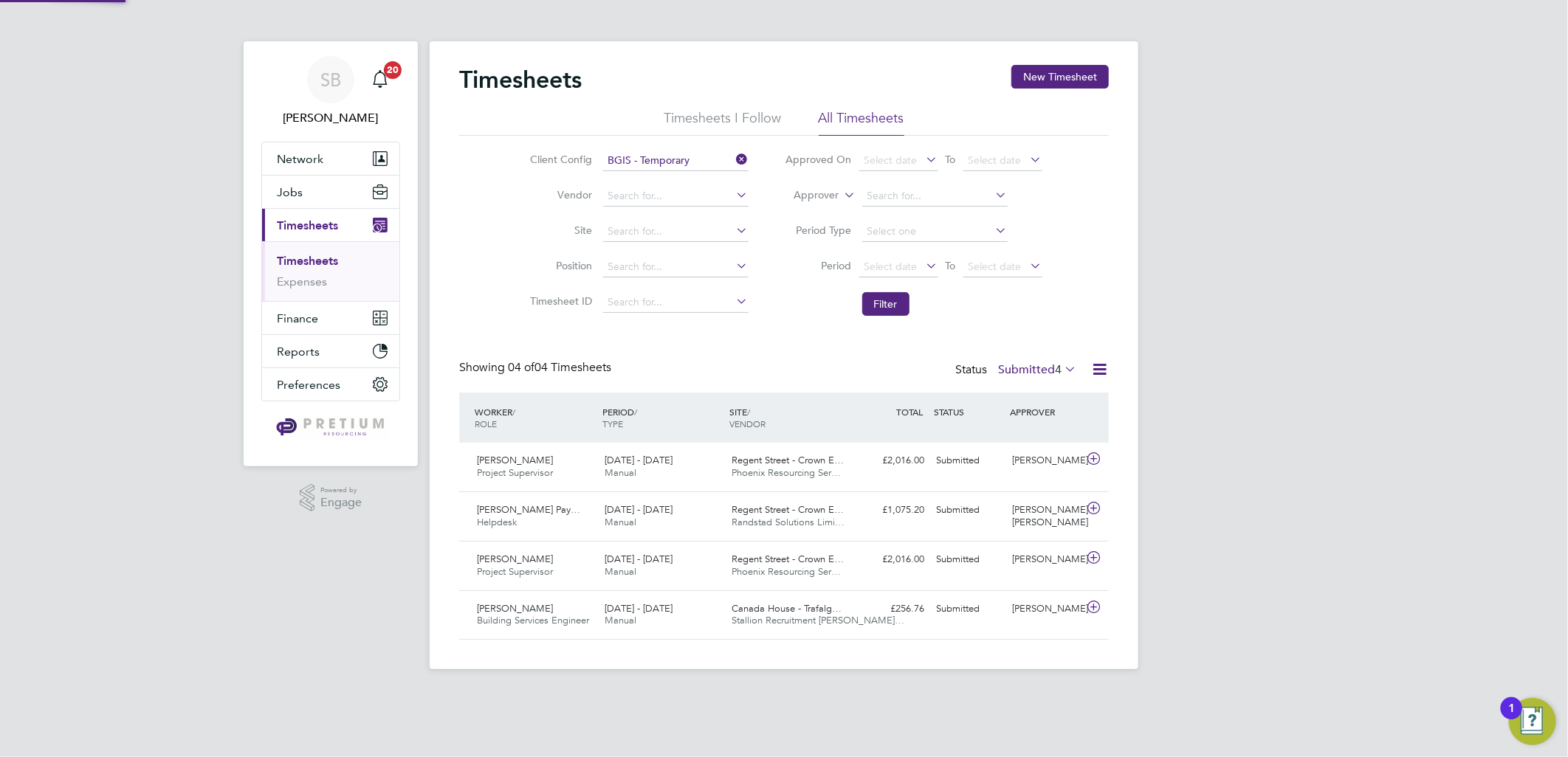
click at [1275, 364] on div "SB Sasha Baird Notifications 20 Applications: Network Team Members Businesses S…" at bounding box center [784, 346] width 1568 height 693
click at [633, 229] on input at bounding box center [675, 231] width 146 height 20
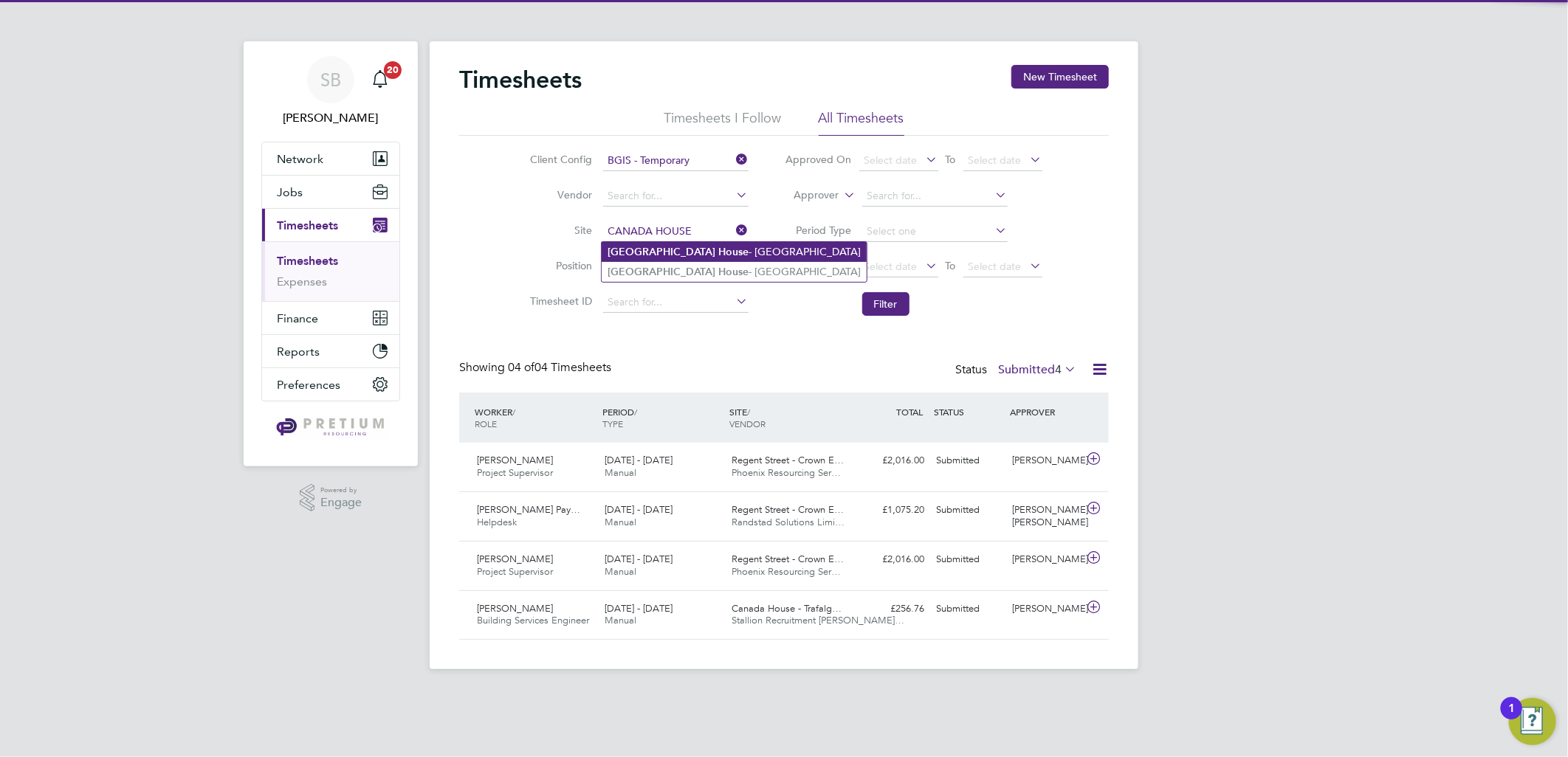
click at [677, 249] on li "Canada House - Trafalgar Square" at bounding box center [734, 252] width 265 height 20
type input "Canada House - [GEOGRAPHIC_DATA]"
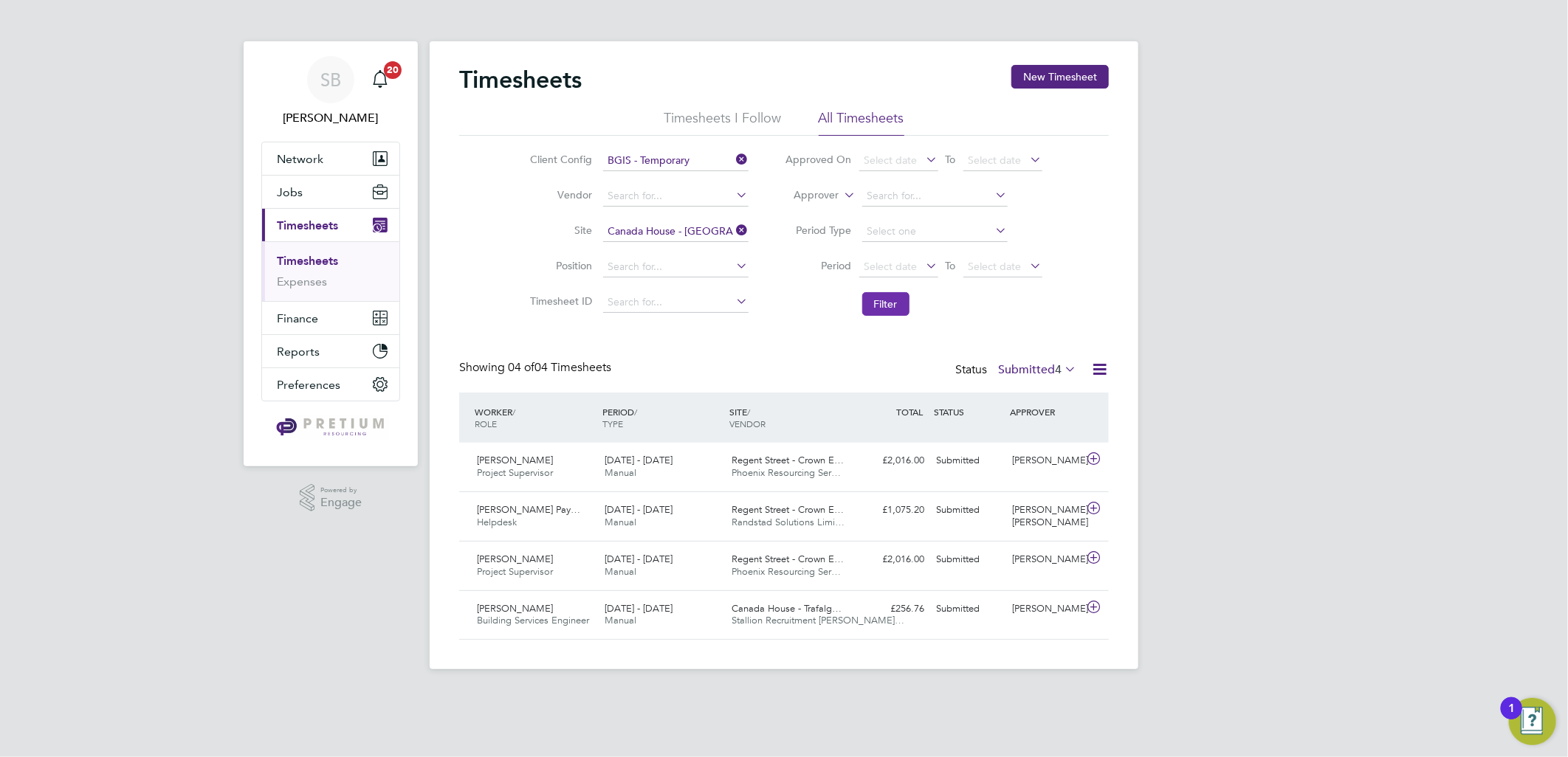
click at [876, 307] on button "Filter" at bounding box center [885, 304] width 47 height 23
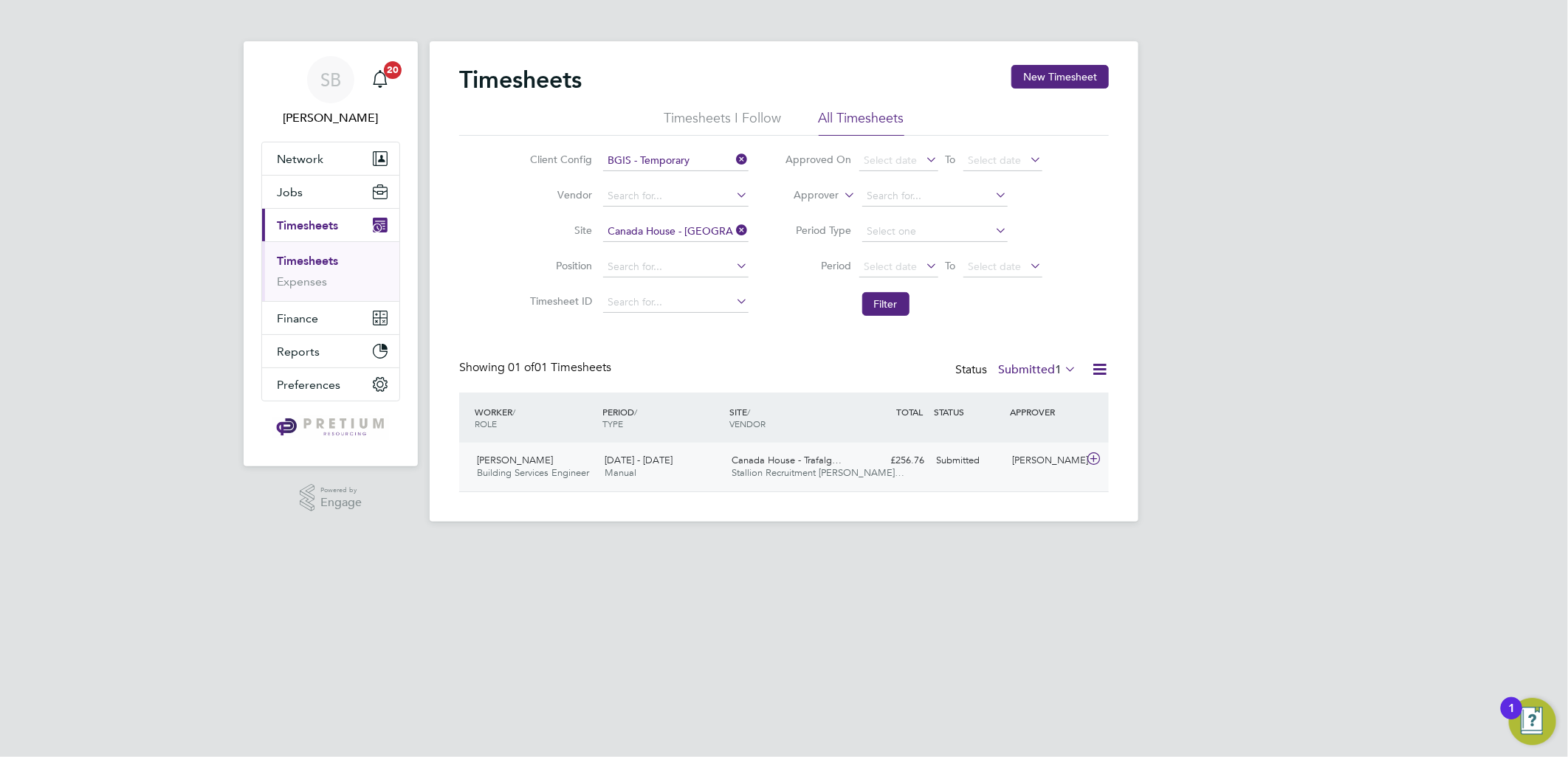
click at [813, 455] on span "Canada House - Trafalg…" at bounding box center [787, 461] width 110 height 13
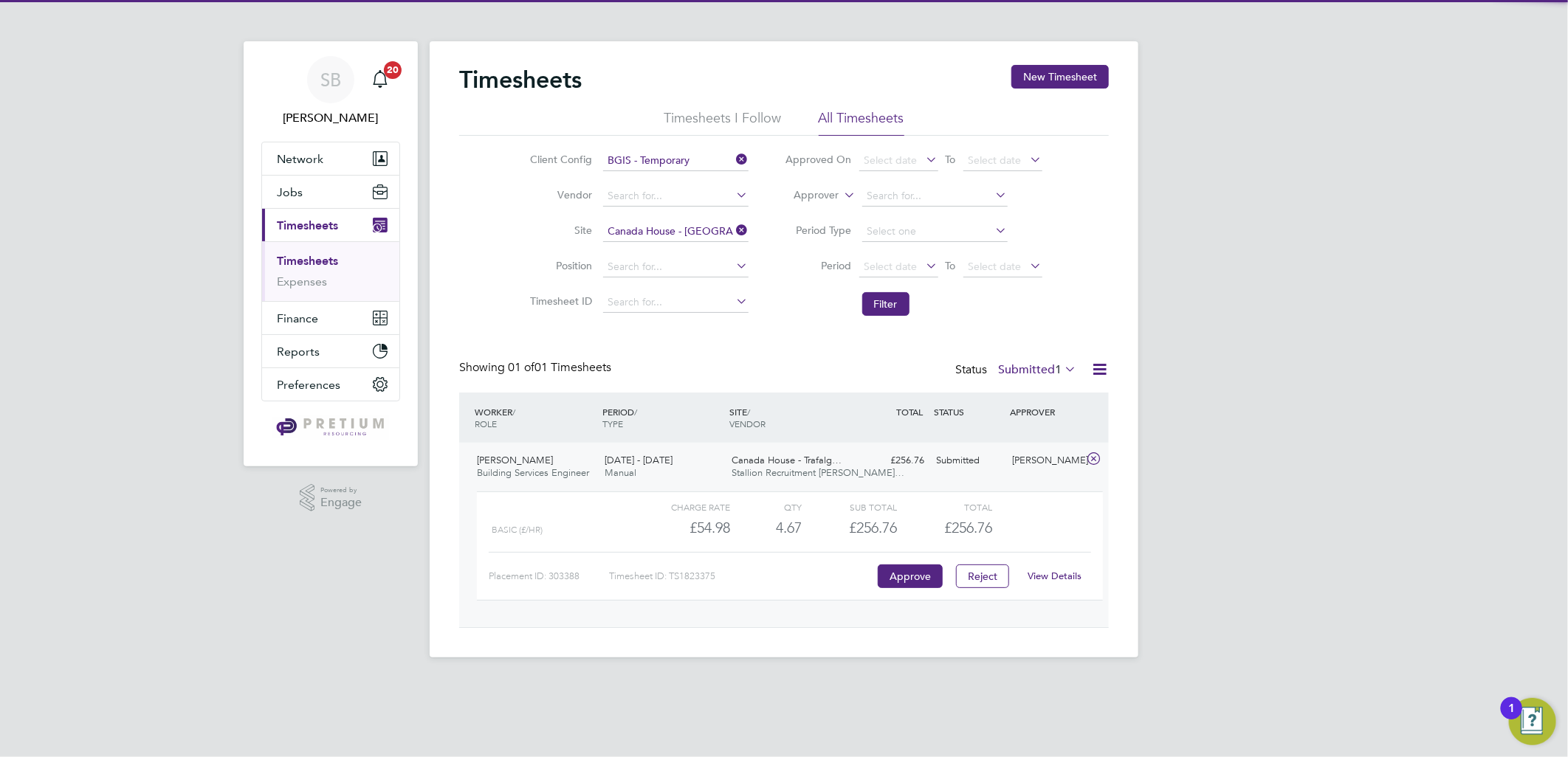
click at [1046, 570] on link "View Details" at bounding box center [1055, 577] width 54 height 13
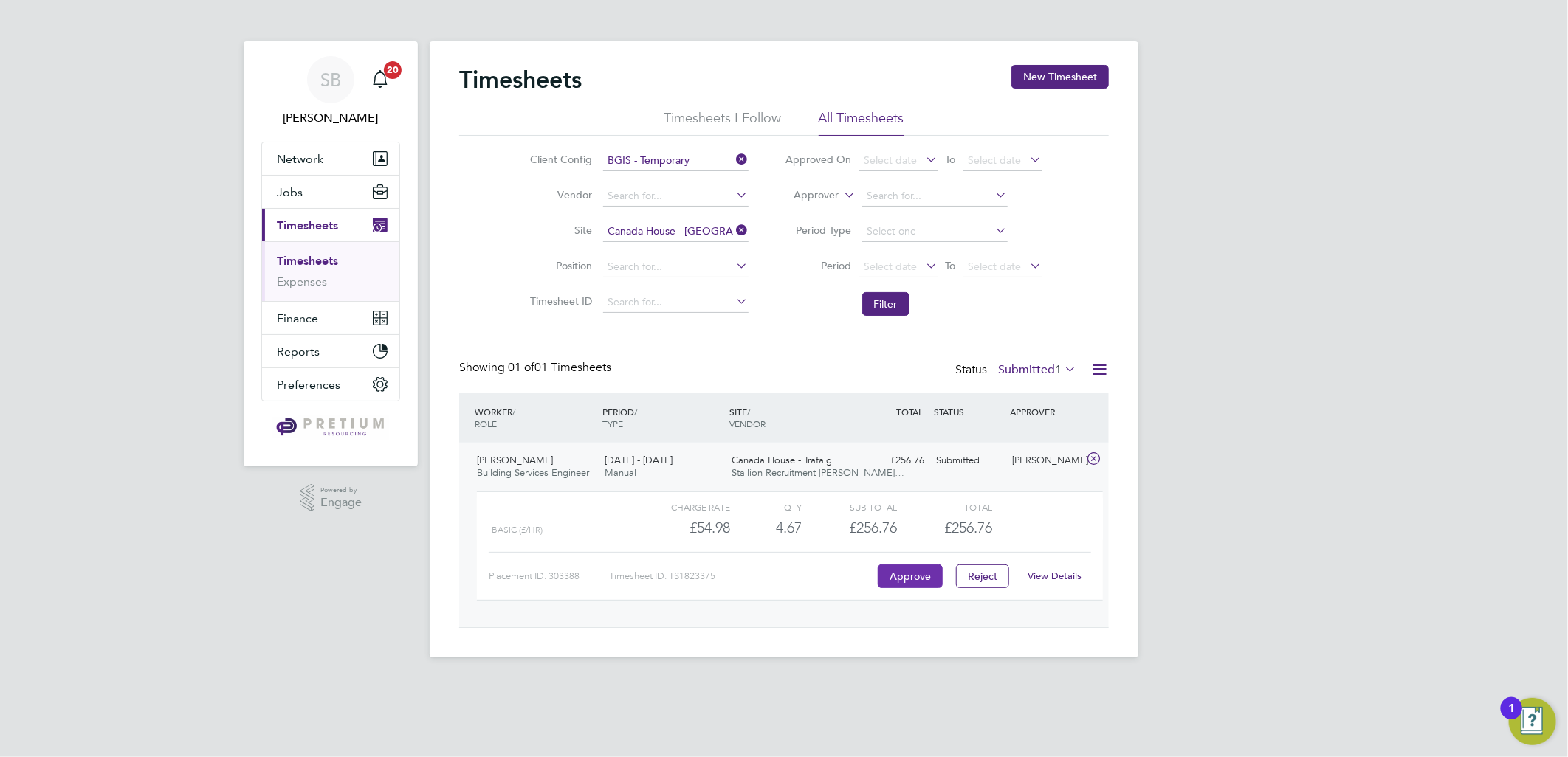
click at [908, 581] on button "Approve" at bounding box center [910, 576] width 65 height 23
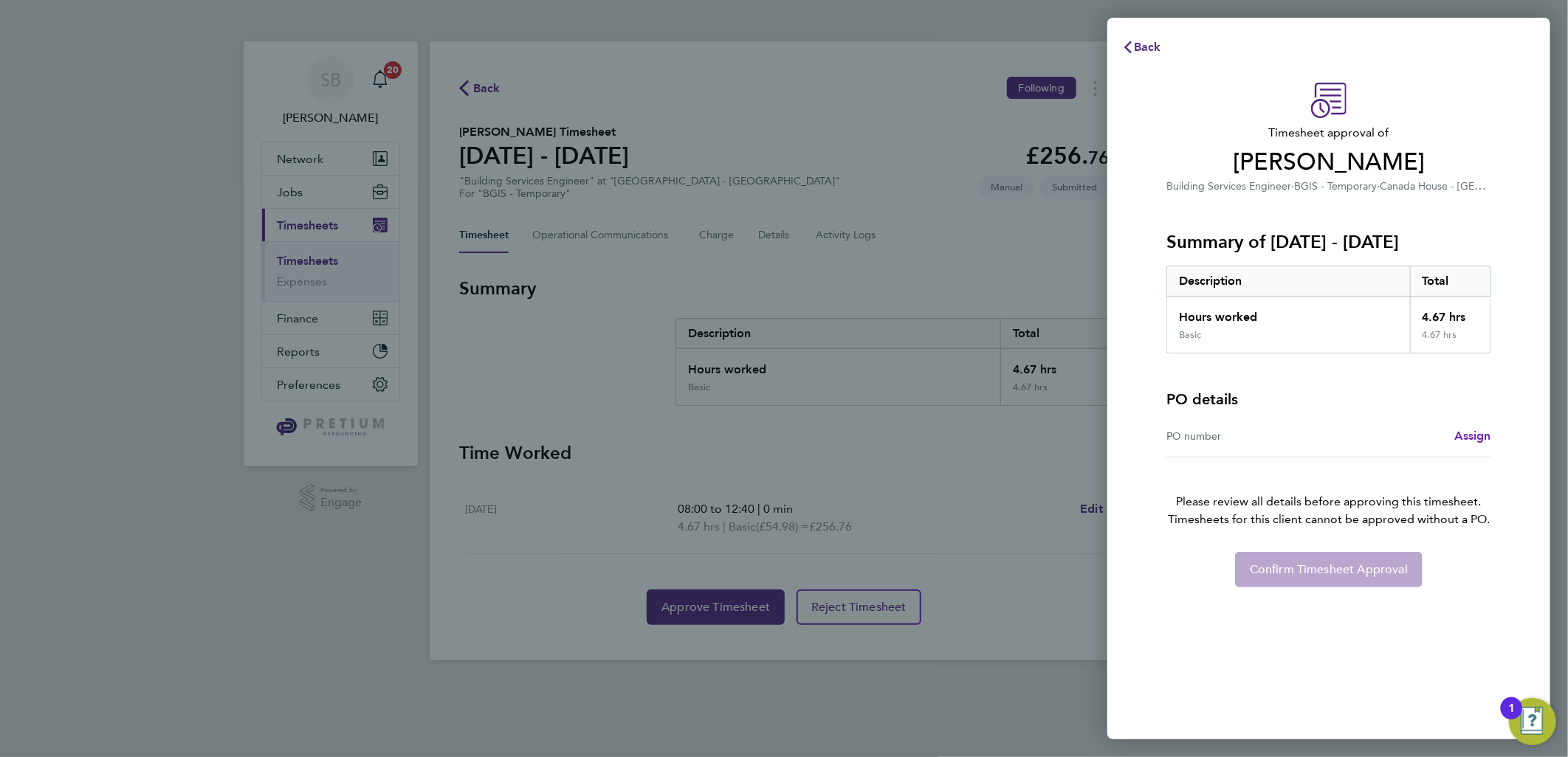
click at [1480, 437] on span "Assign" at bounding box center [1473, 436] width 37 height 14
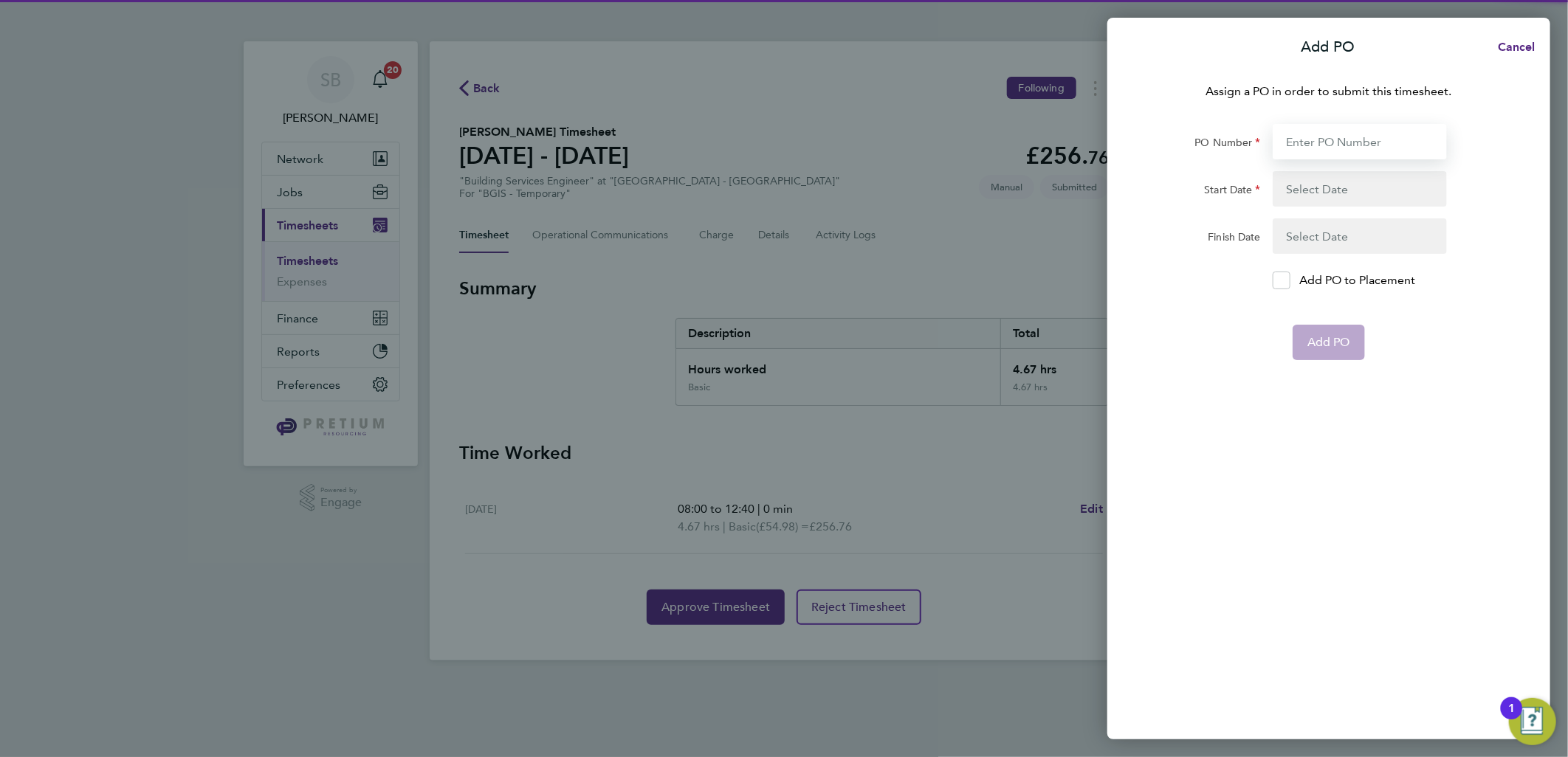
click at [1341, 140] on input "PO Number" at bounding box center [1360, 142] width 175 height 35
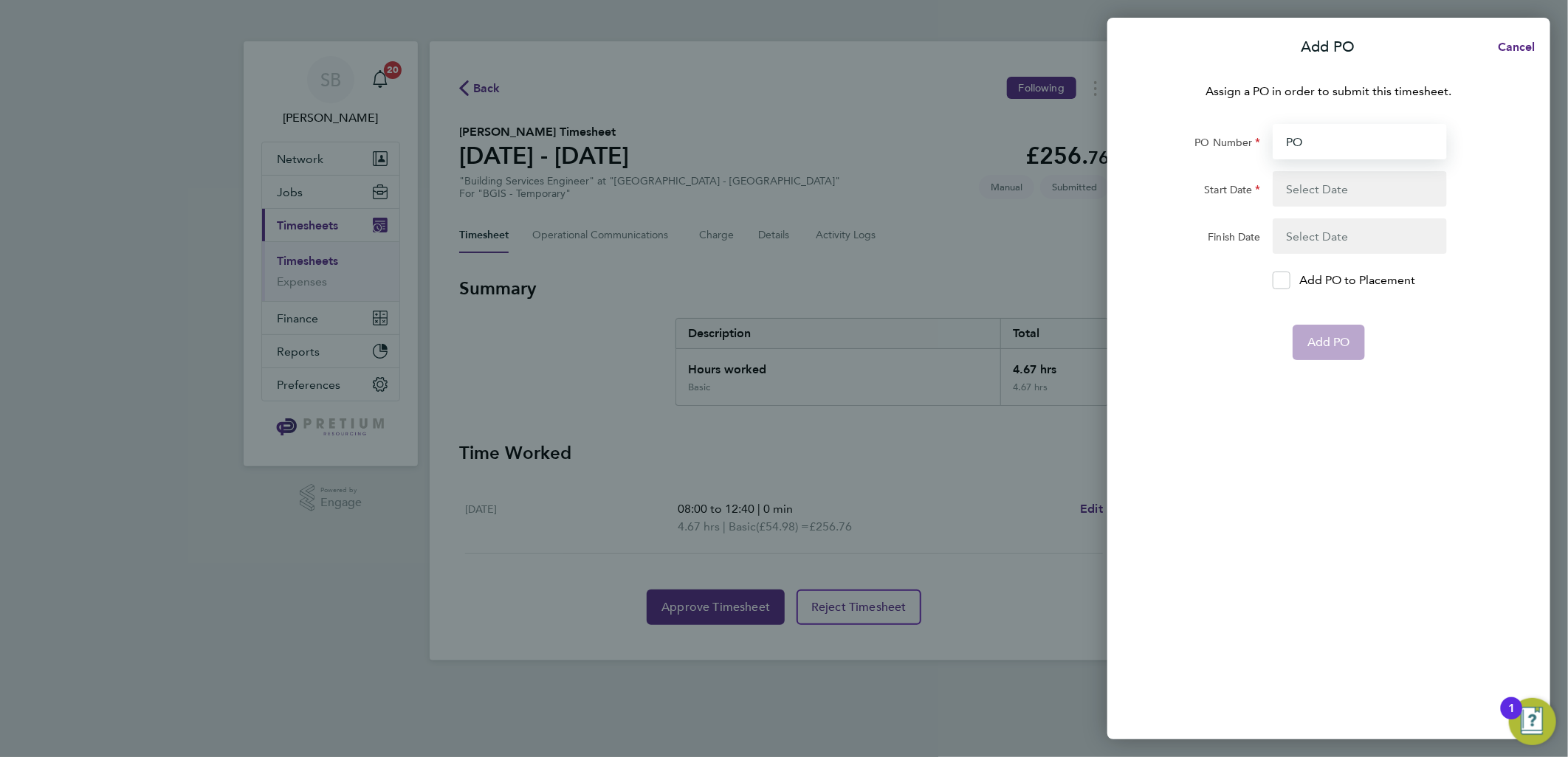
paste input "25001263"
type input "PO25001263"
click at [1322, 183] on button "button" at bounding box center [1360, 189] width 175 height 35
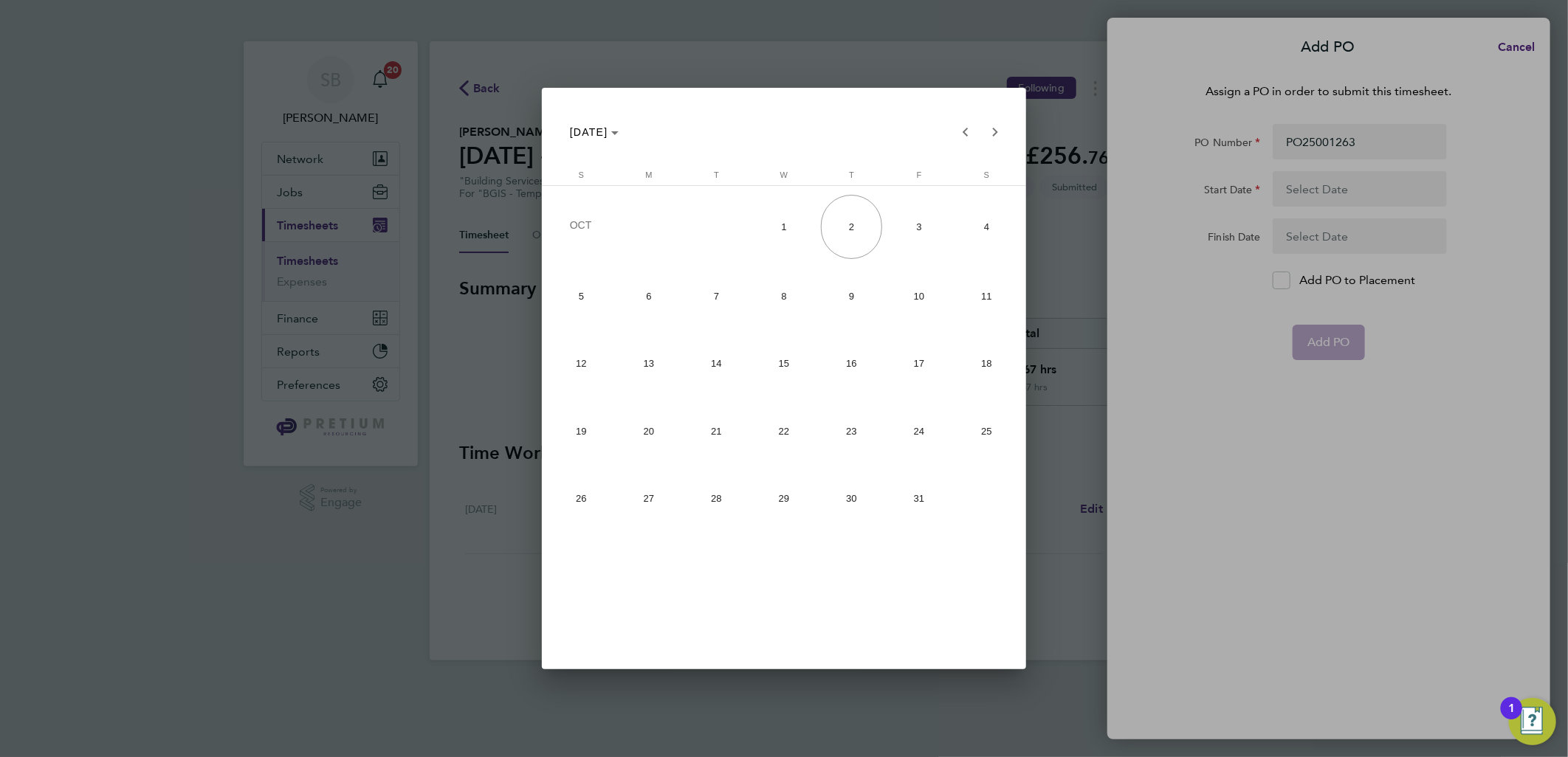
click at [647, 299] on span "6" at bounding box center [648, 295] width 60 height 60
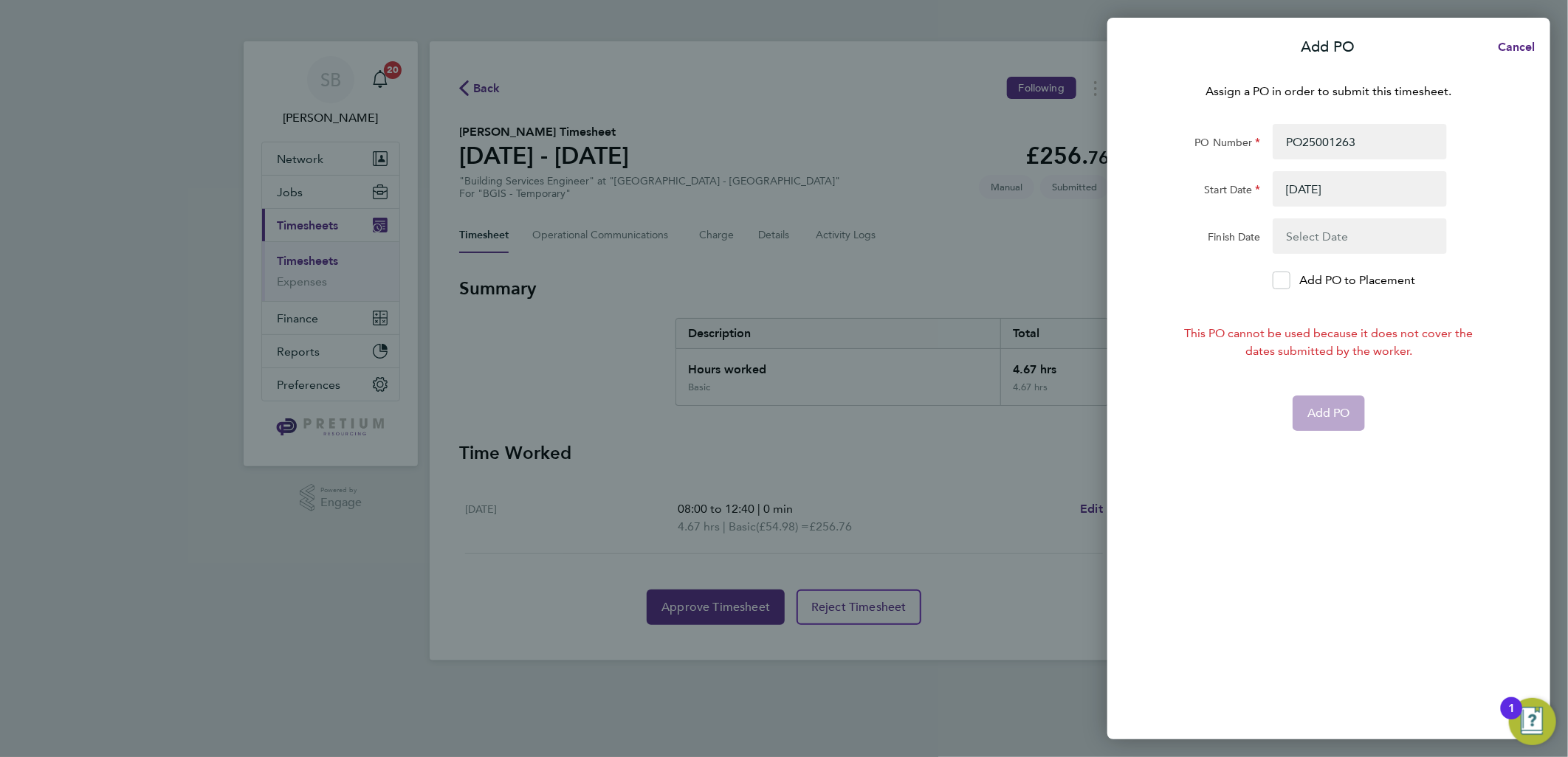
click at [1350, 230] on button "button" at bounding box center [1360, 236] width 175 height 35
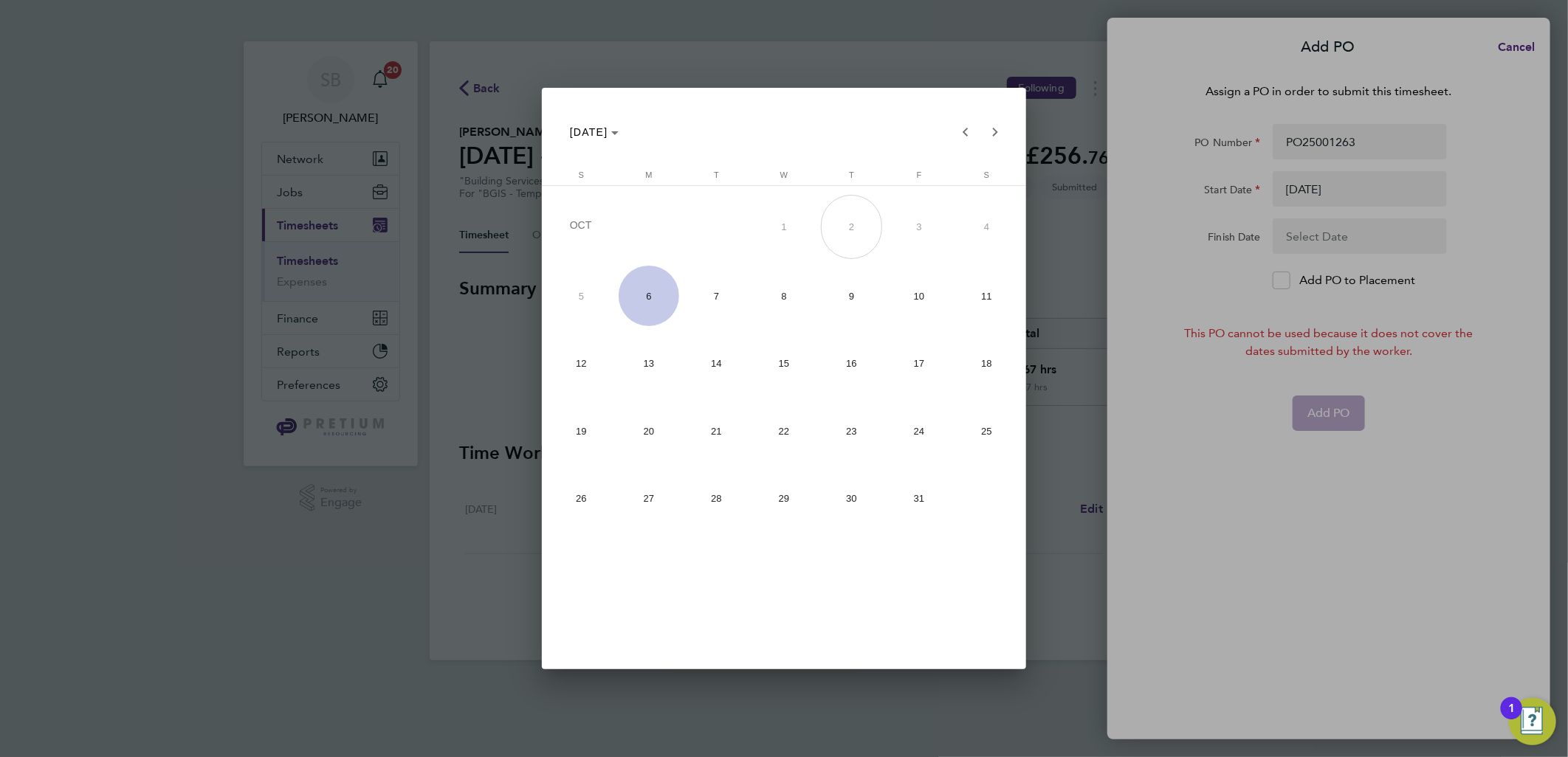
drag, startPoint x: 1442, startPoint y: 219, endPoint x: 1419, endPoint y: 221, distance: 23.1
click at [1433, 219] on div at bounding box center [784, 378] width 1568 height 757
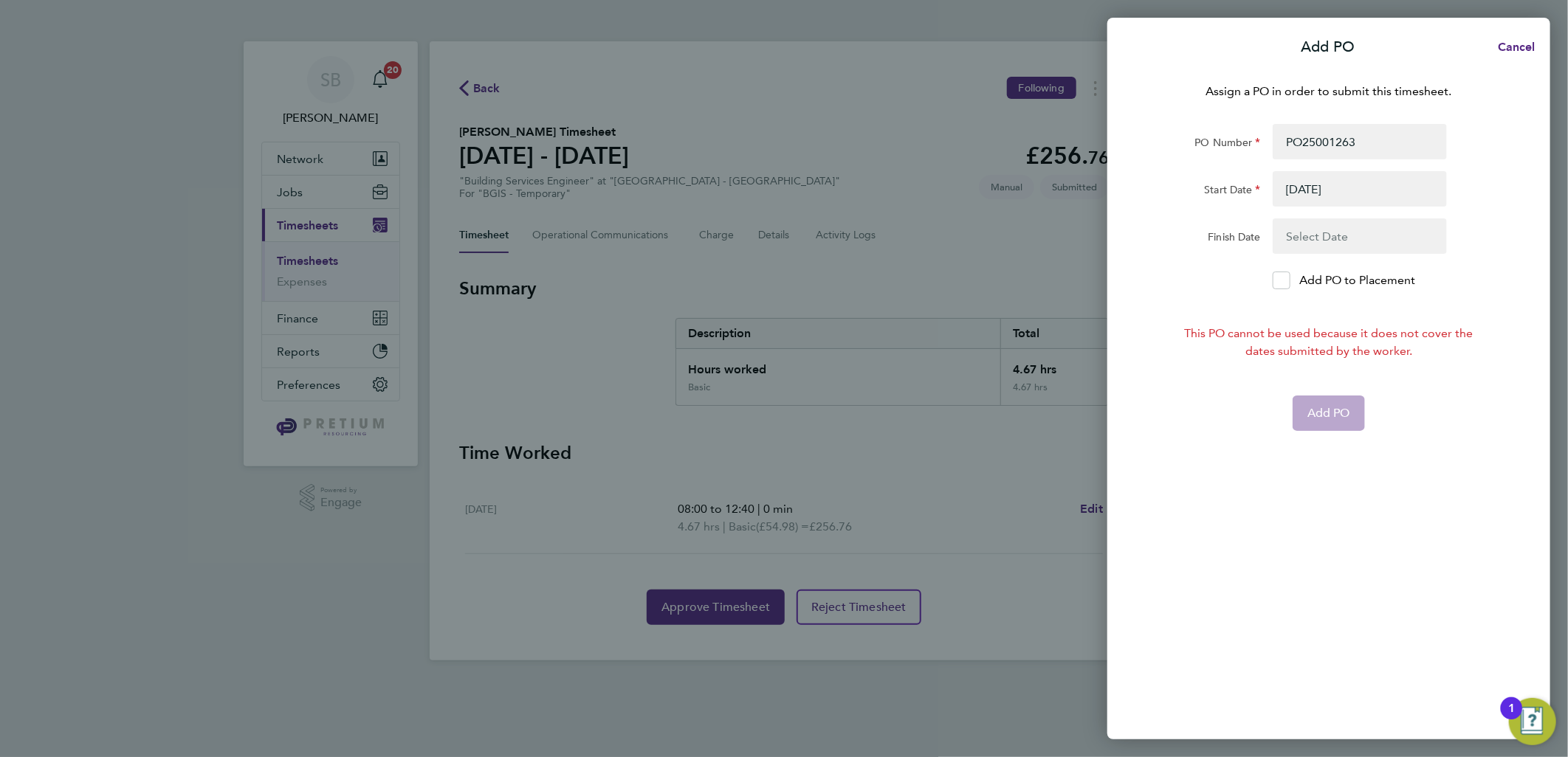
click at [1310, 204] on button "button" at bounding box center [1360, 189] width 175 height 35
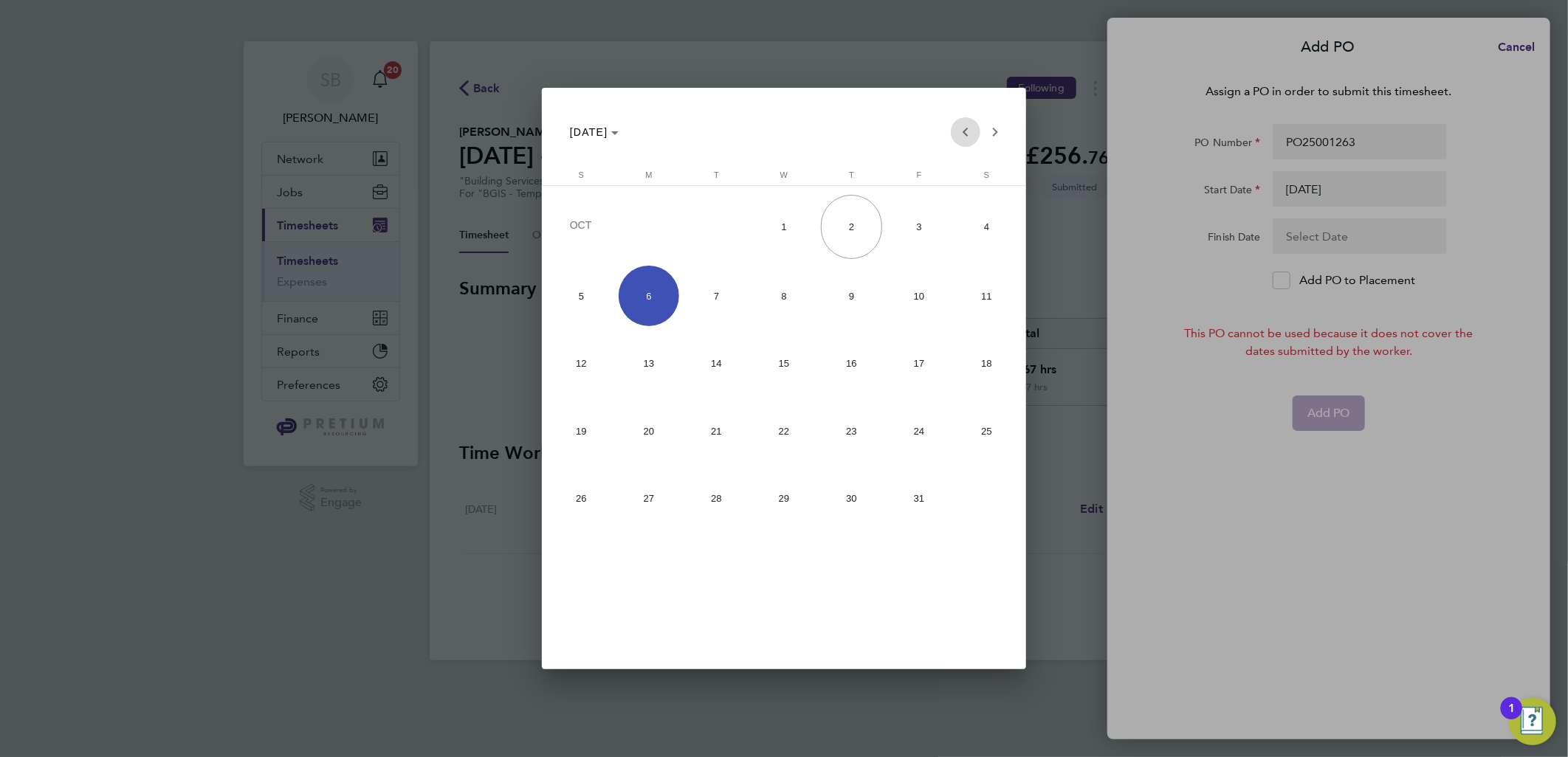
click at [965, 128] on span "Previous month" at bounding box center [966, 132] width 30 height 30
click at [986, 288] on span "6" at bounding box center [986, 292] width 60 height 60
type input "[DATE]"
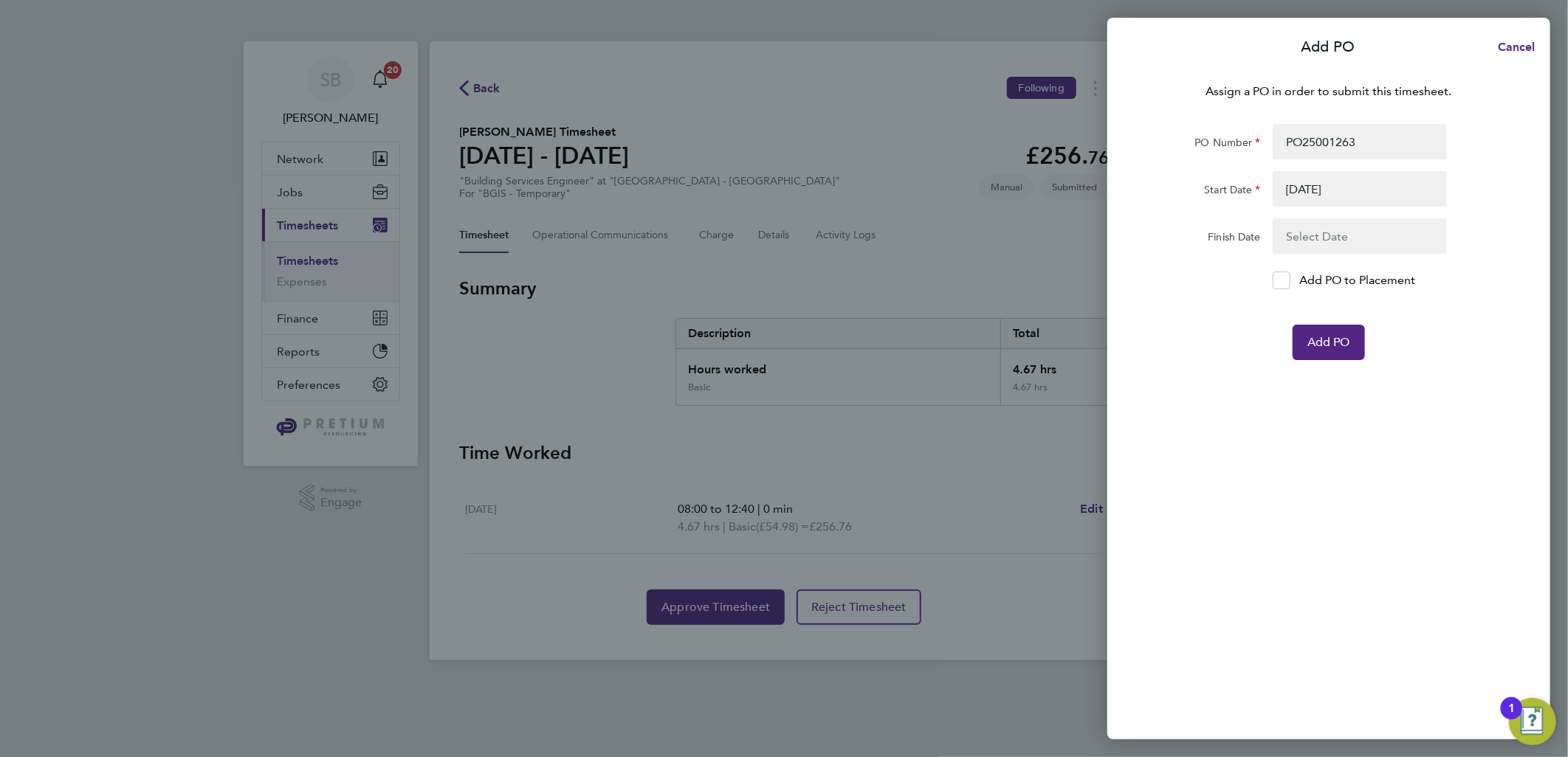
click at [1374, 241] on button "button" at bounding box center [1360, 236] width 175 height 35
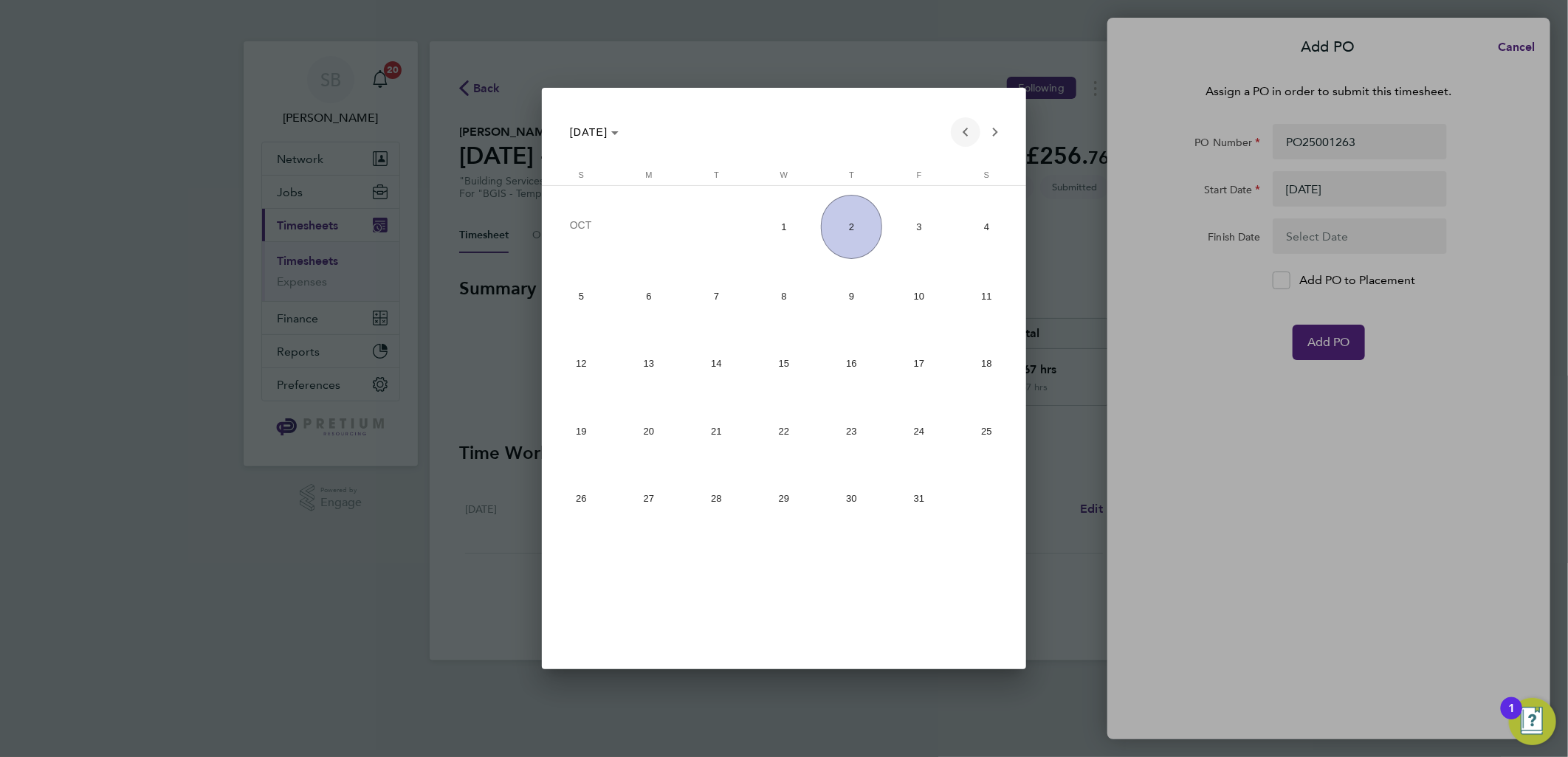
click at [969, 124] on span "Previous month" at bounding box center [966, 132] width 30 height 30
click at [916, 359] on span "12" at bounding box center [919, 359] width 60 height 60
type input "[DATE]"
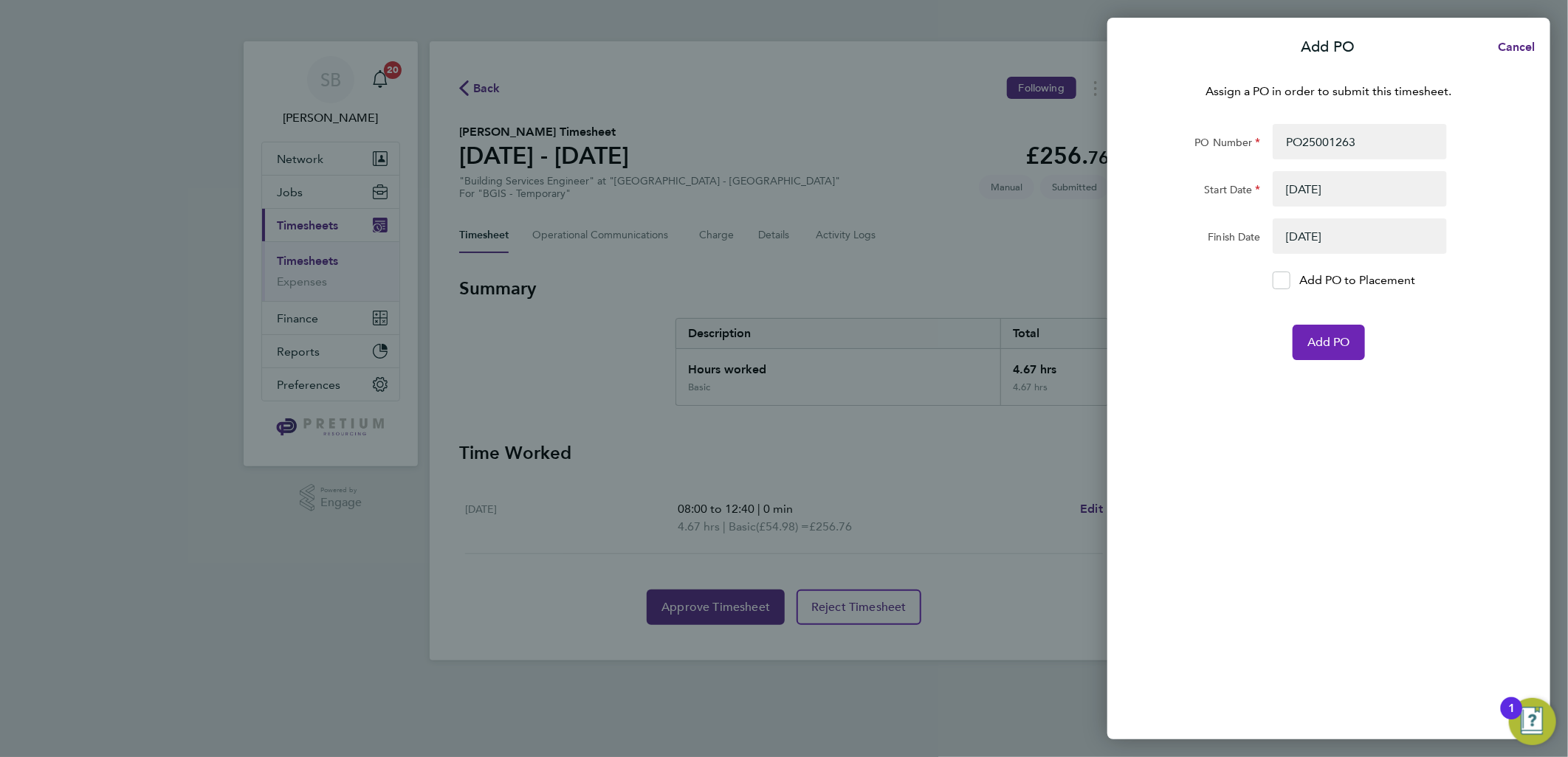
click at [1337, 340] on span "Add PO" at bounding box center [1328, 343] width 43 height 15
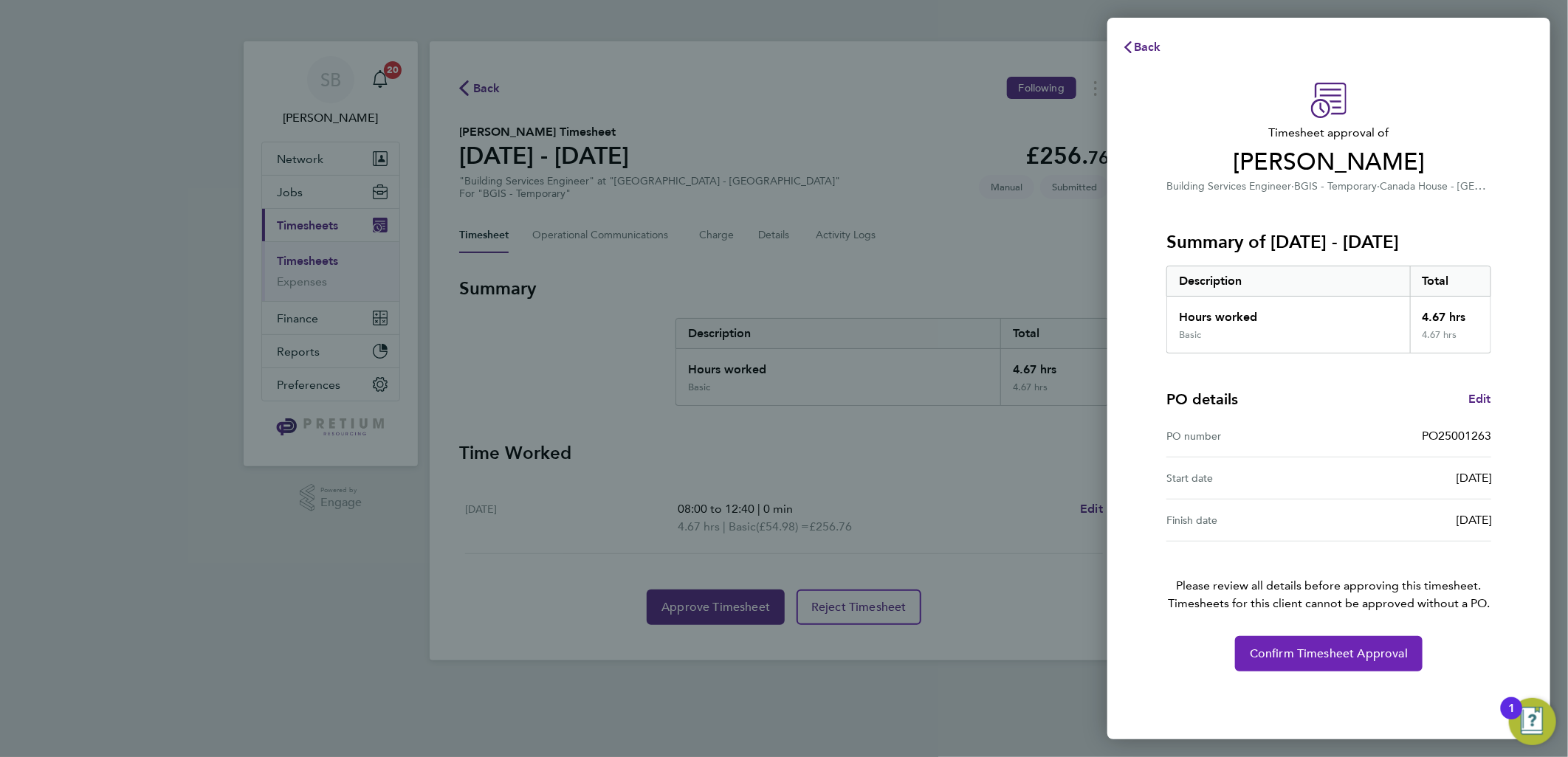
click at [1303, 653] on span "Confirm Timesheet Approval" at bounding box center [1328, 654] width 158 height 15
